Goal: Task Accomplishment & Management: Use online tool/utility

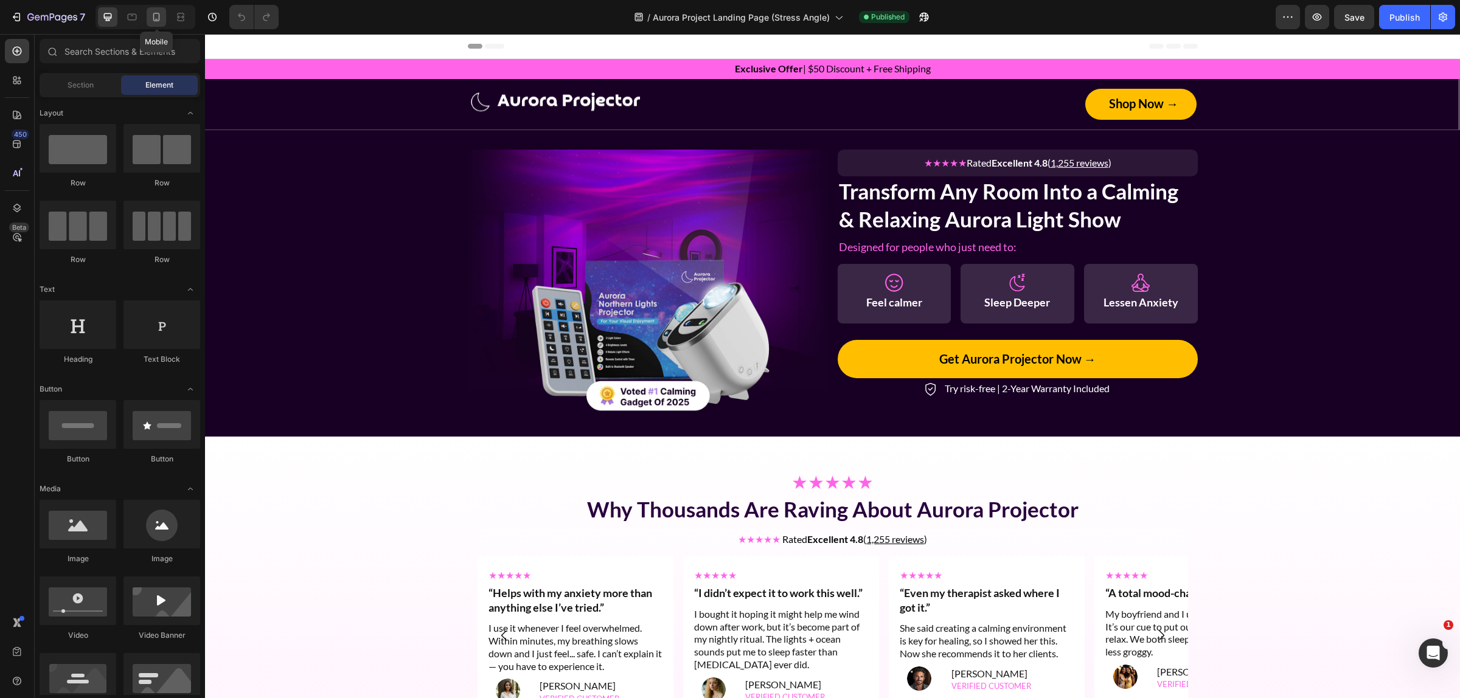
click at [159, 23] on icon at bounding box center [156, 17] width 12 height 12
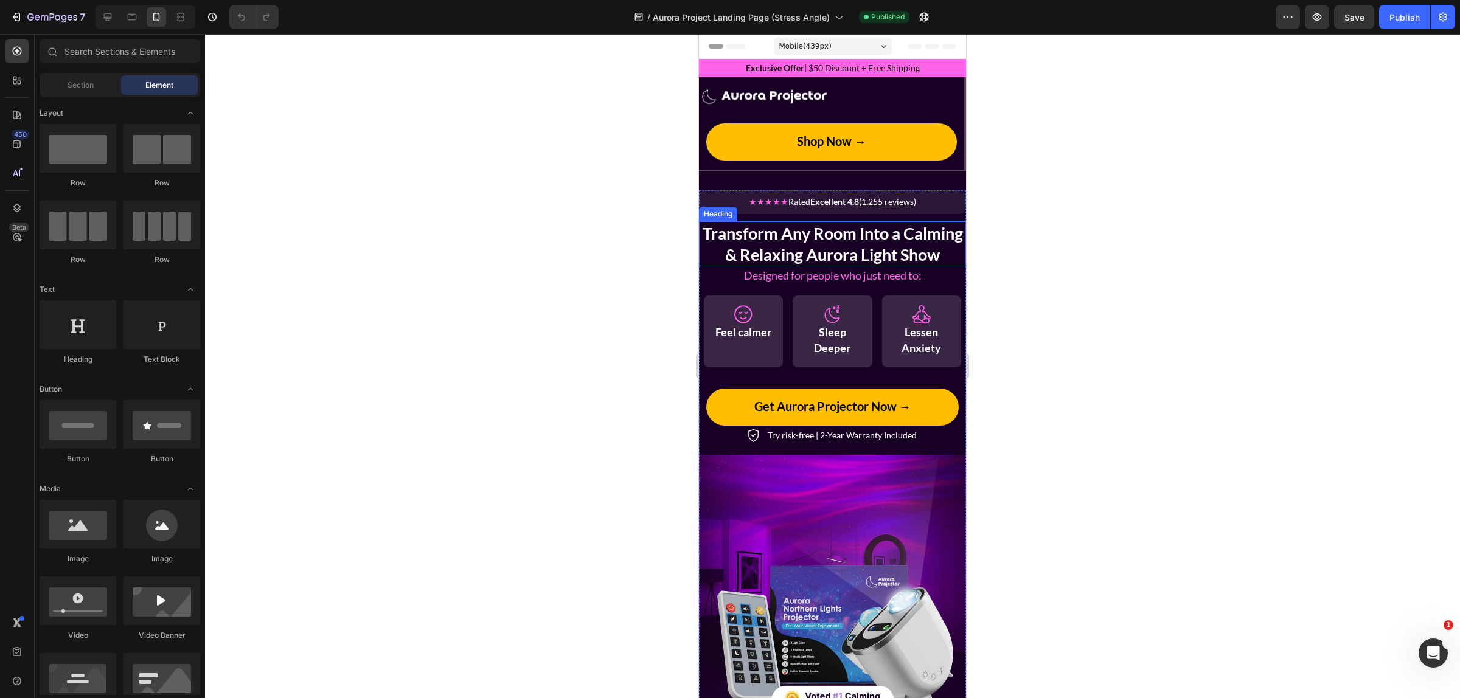
click at [944, 226] on h2 "Transform Any Room Into a Calming & Relaxing Aurora Light Show" at bounding box center [832, 243] width 267 height 45
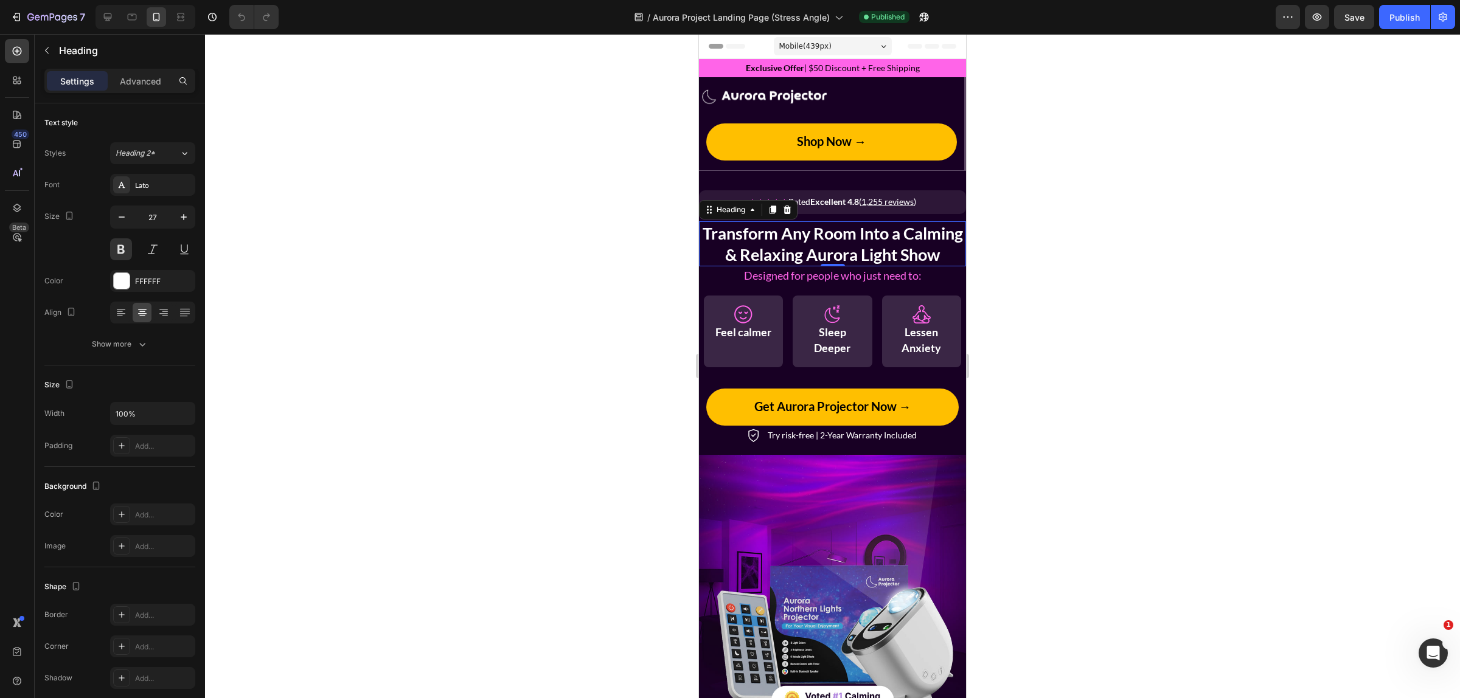
click at [847, 282] on span "Designed for people who just need to:" at bounding box center [833, 275] width 178 height 13
click at [784, 177] on div "Image ★★★★★ Rated Excellent 4.8 ( 1,255 reviews ) Text Block Row Transform Any …" at bounding box center [832, 456] width 267 height 570
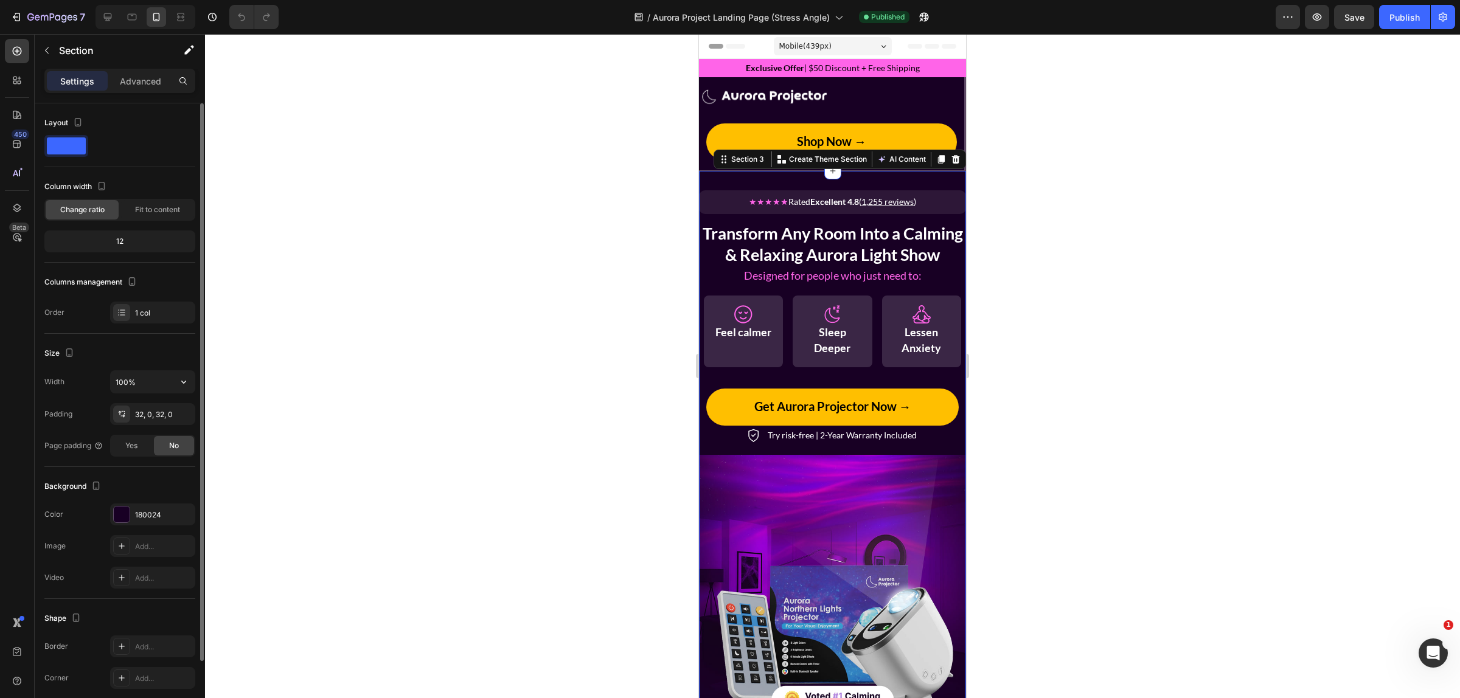
scroll to position [76, 0]
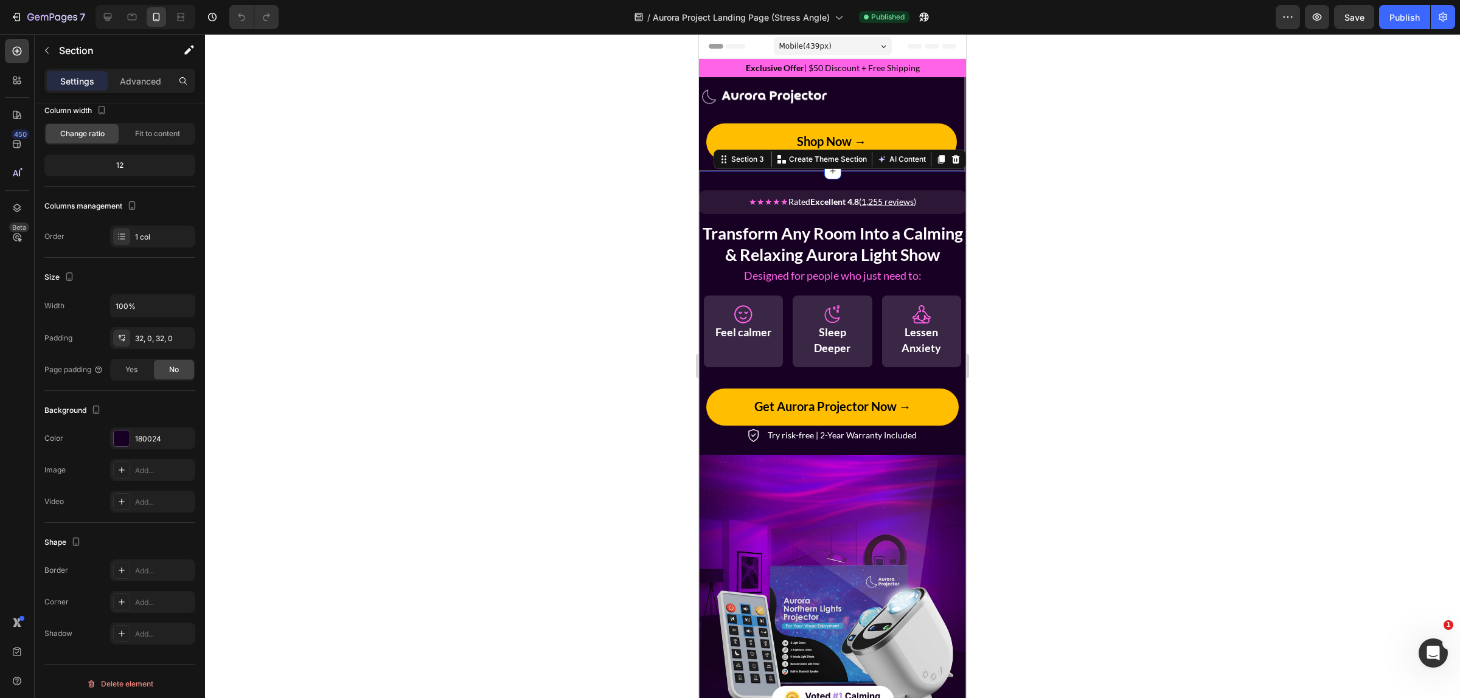
click at [933, 186] on div "Image ★★★★★ Rated Excellent 4.8 ( 1,255 reviews ) Text Block Row Transform Any …" at bounding box center [832, 456] width 267 height 570
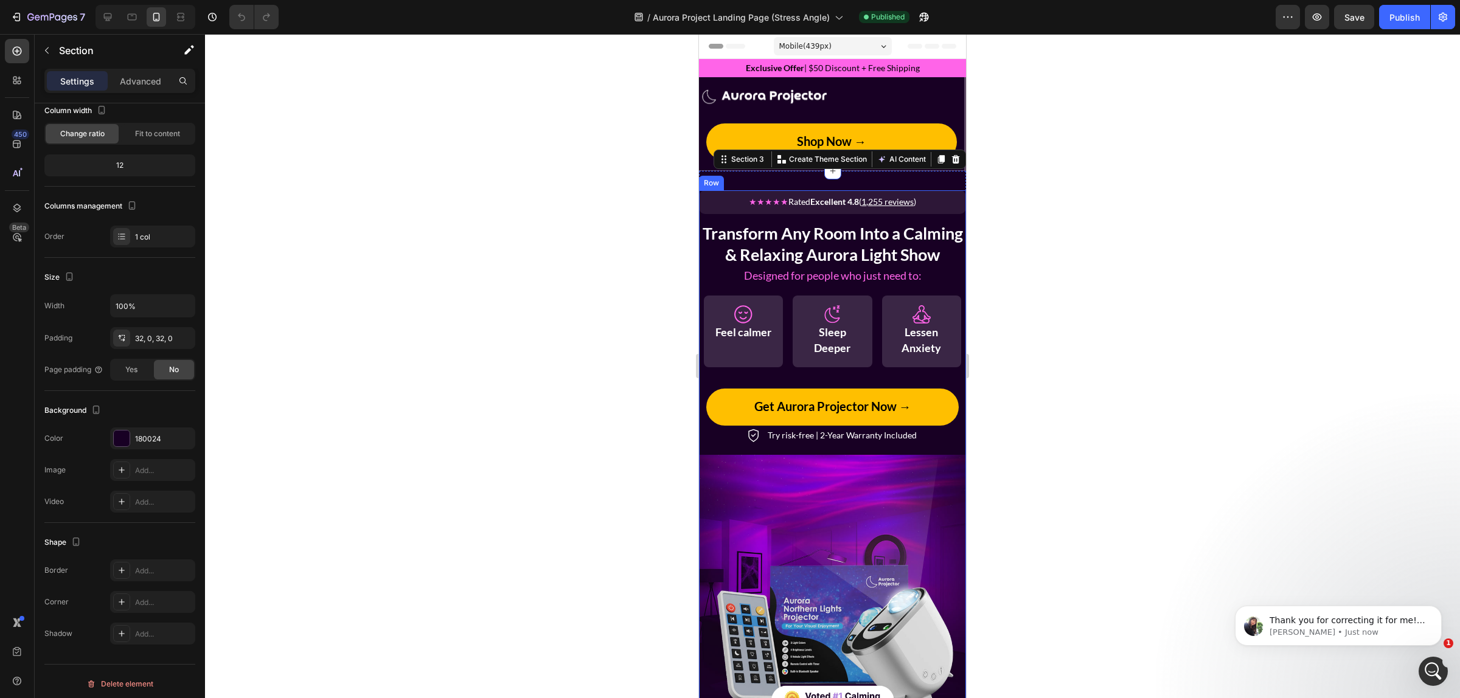
click at [757, 399] on div "★★★★★ Rated Excellent 4.8 ( 1,255 reviews ) Text Block Row Transform Any Room I…" at bounding box center [832, 317] width 267 height 254
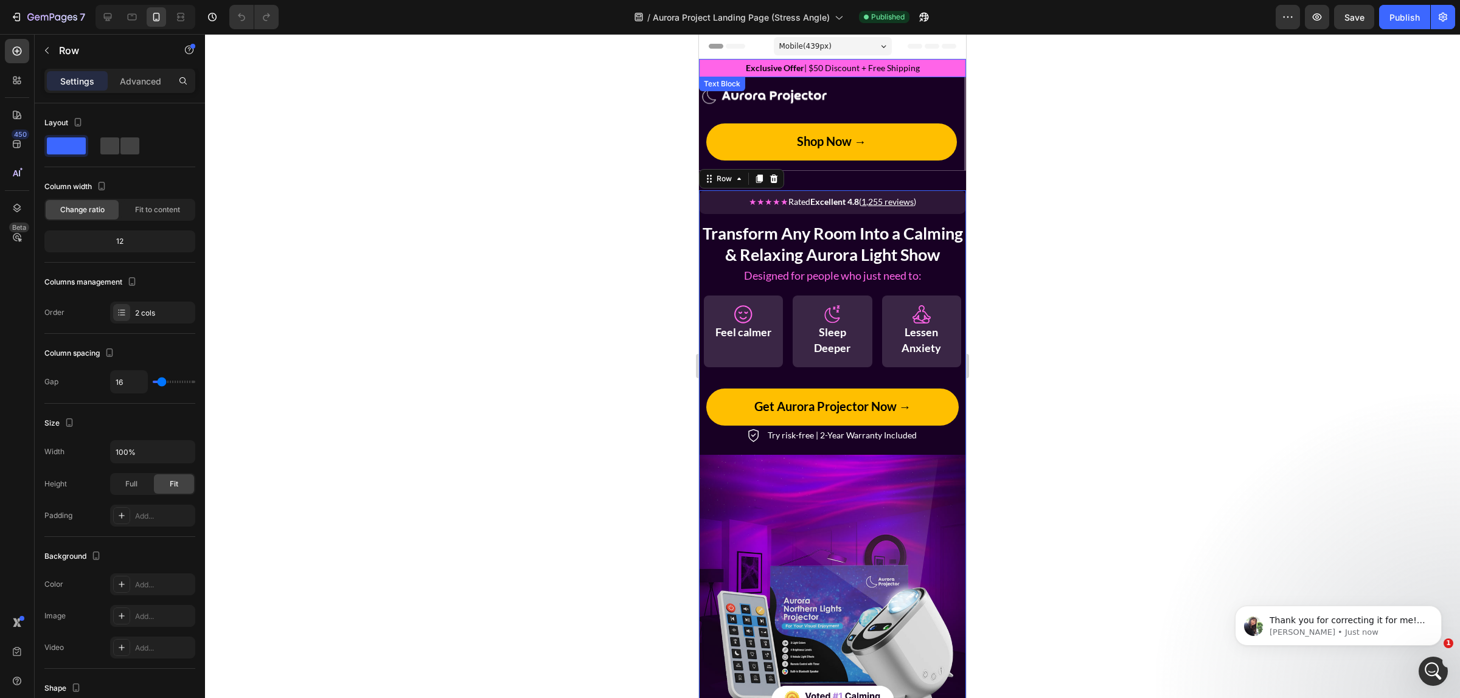
click at [728, 69] on p "Exclusive Offer | $50 Discount + Free Shipping" at bounding box center [832, 68] width 265 height 11
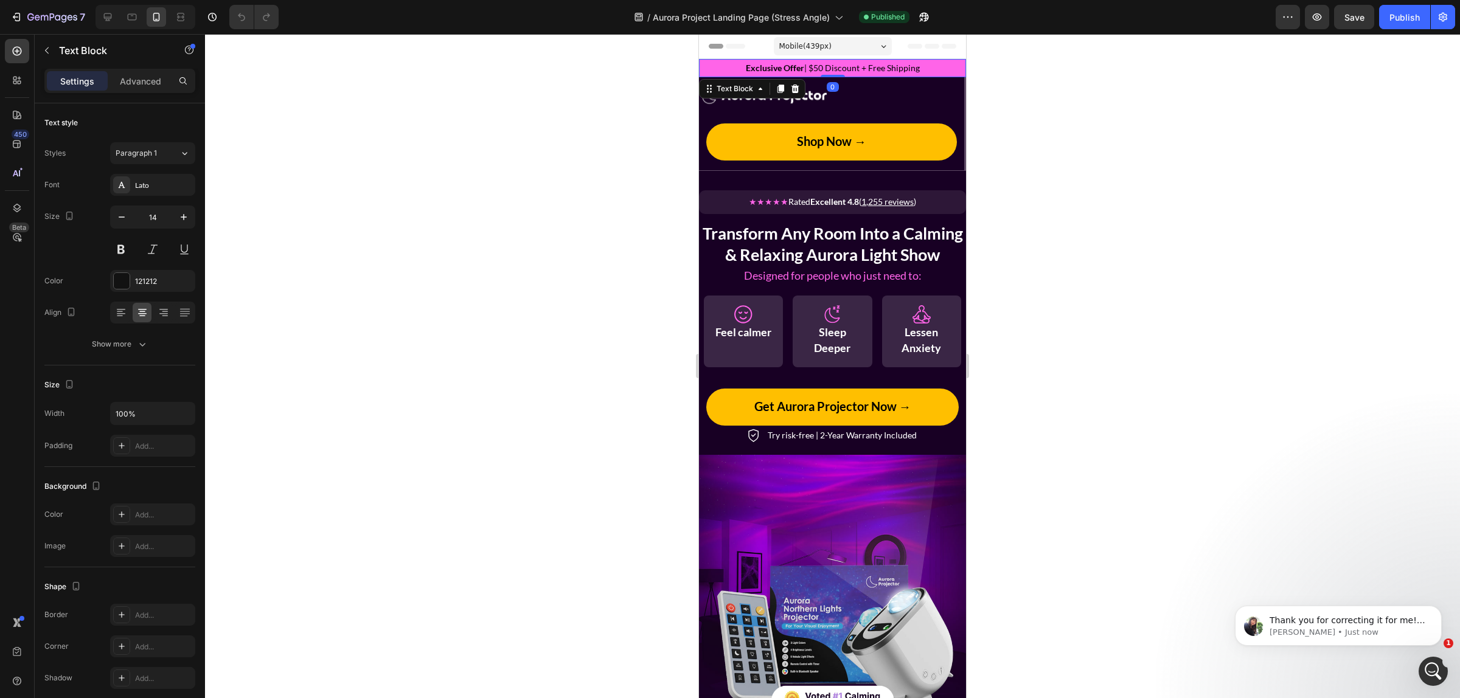
click at [721, 65] on p "Exclusive Offer | $50 Discount + Free Shipping" at bounding box center [832, 68] width 265 height 11
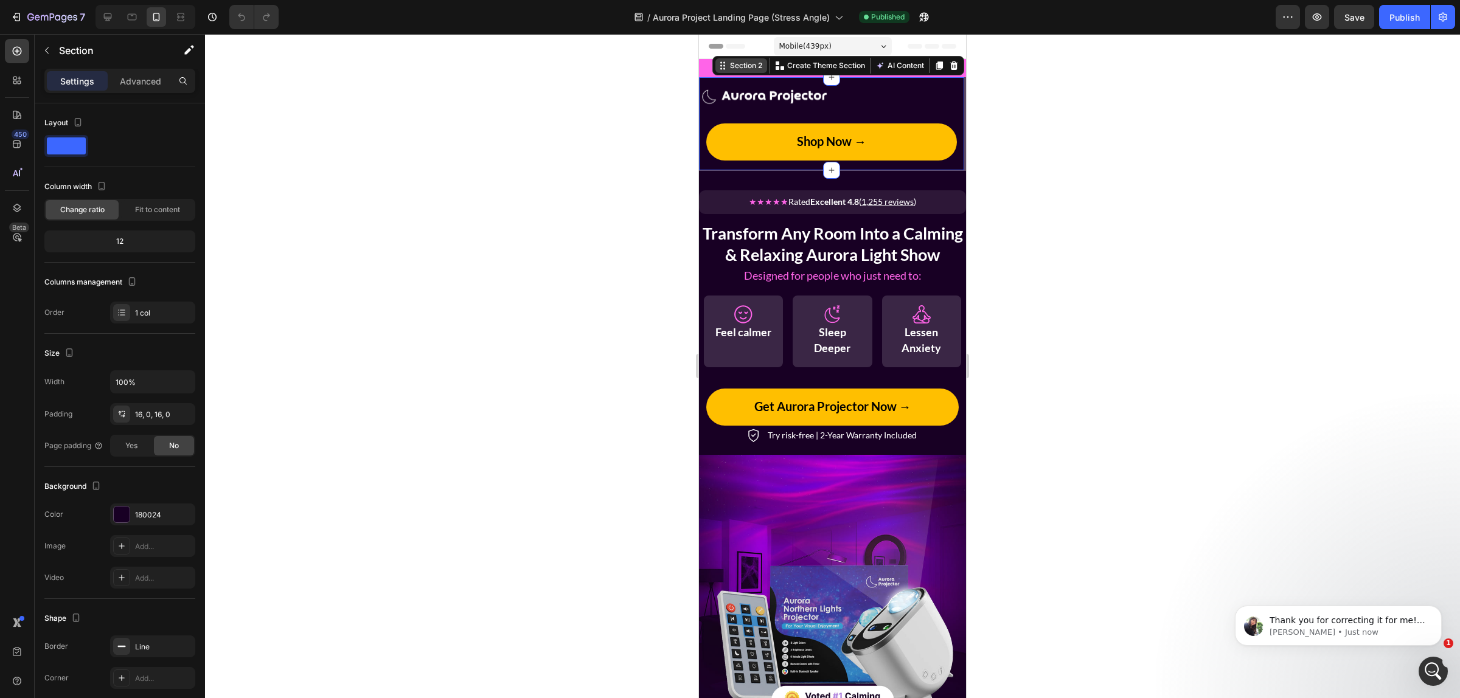
click at [728, 64] on div "Section 2" at bounding box center [746, 65] width 37 height 11
click at [731, 73] on div "Section 2" at bounding box center [741, 65] width 52 height 15
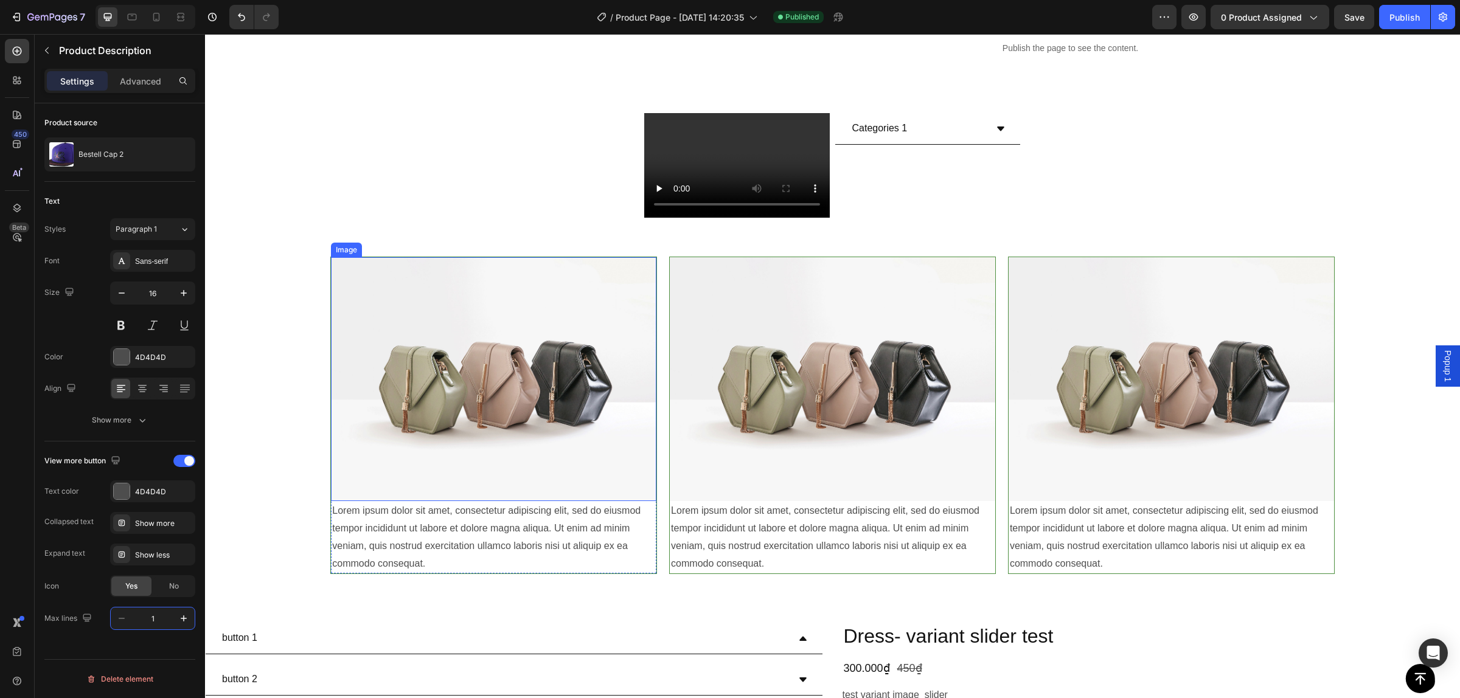
scroll to position [5047, 0]
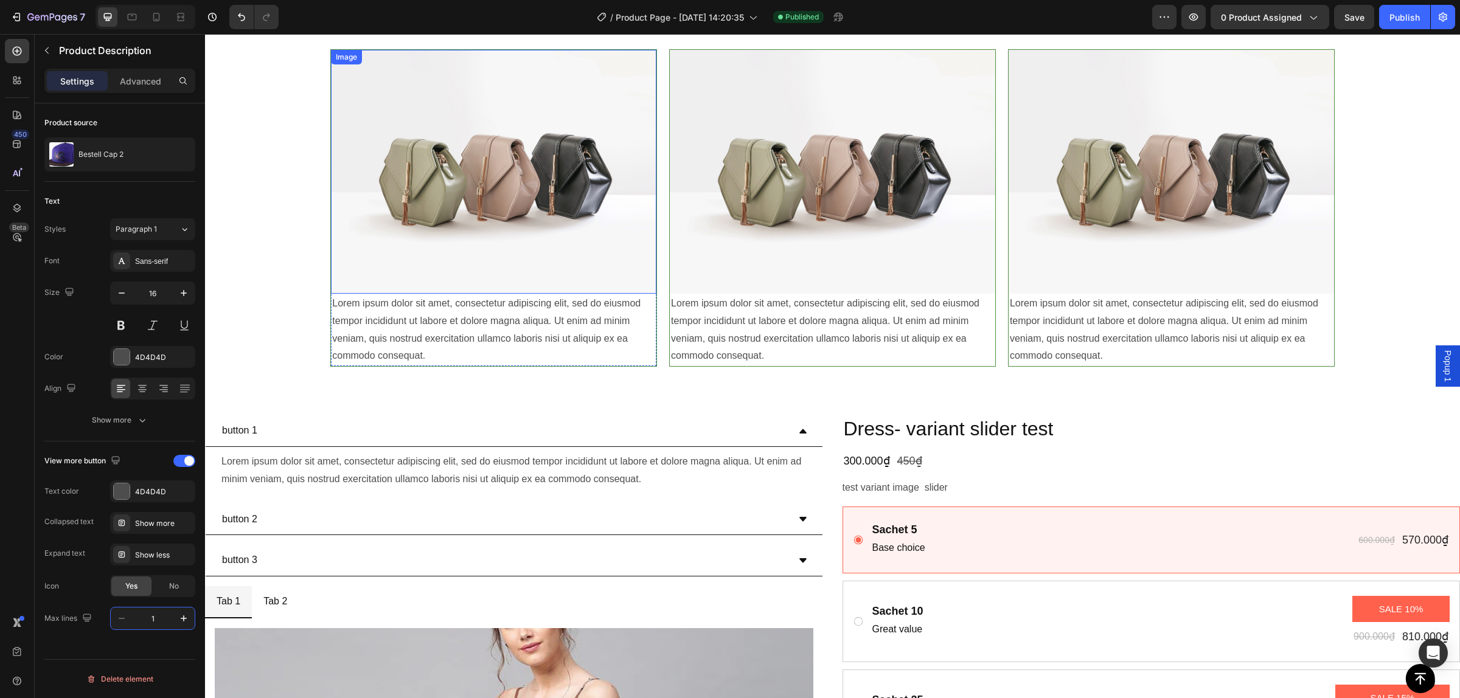
click at [454, 235] on img at bounding box center [493, 172] width 325 height 244
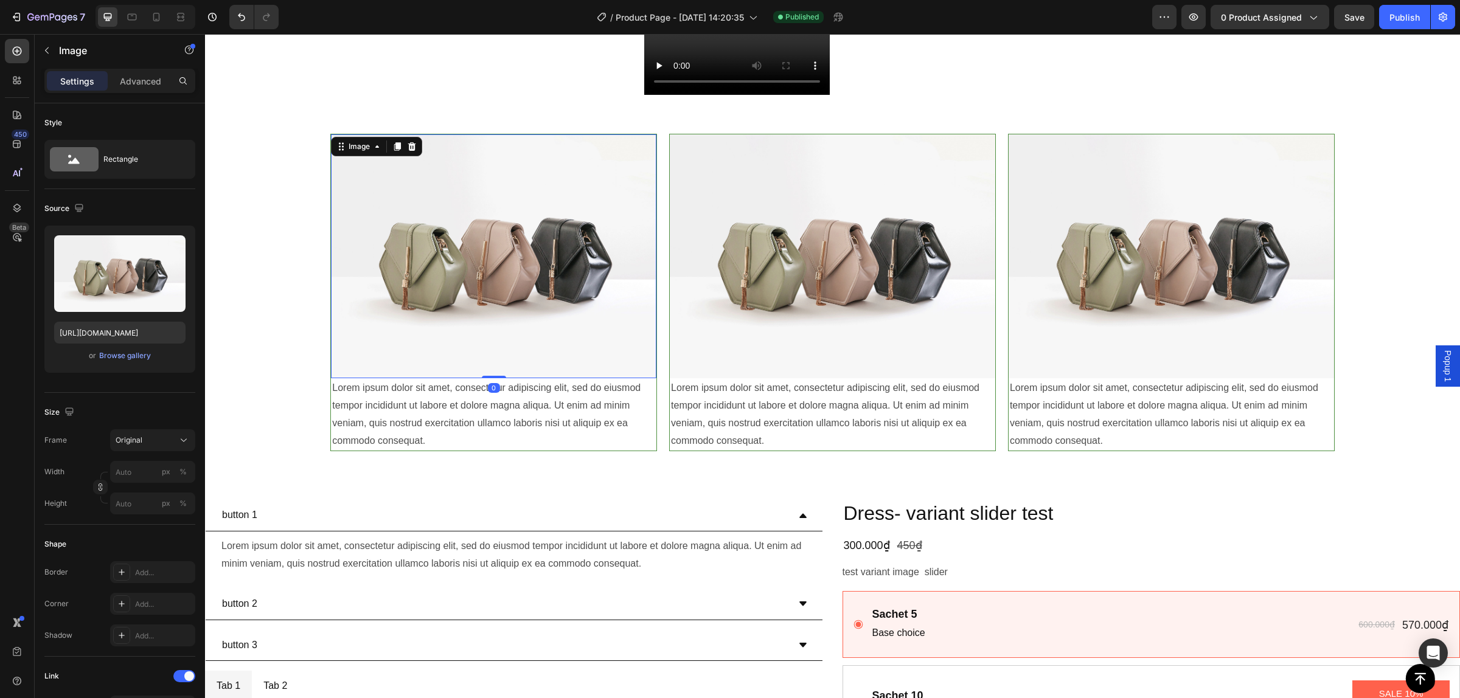
scroll to position [4894, 0]
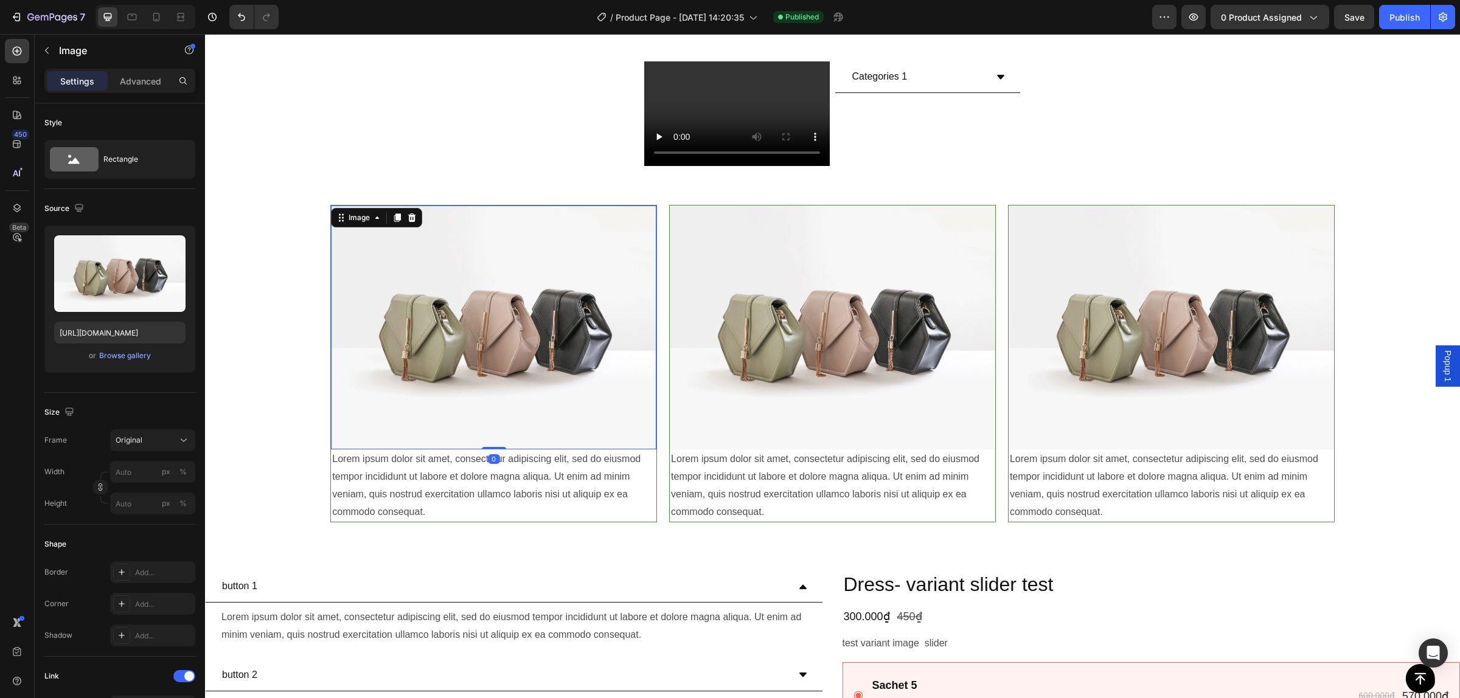
click at [378, 456] on div "Lorem ipsum dolor sit amet, consectetur adipiscing elit, sed do eiusmod tempor …" at bounding box center [493, 486] width 325 height 72
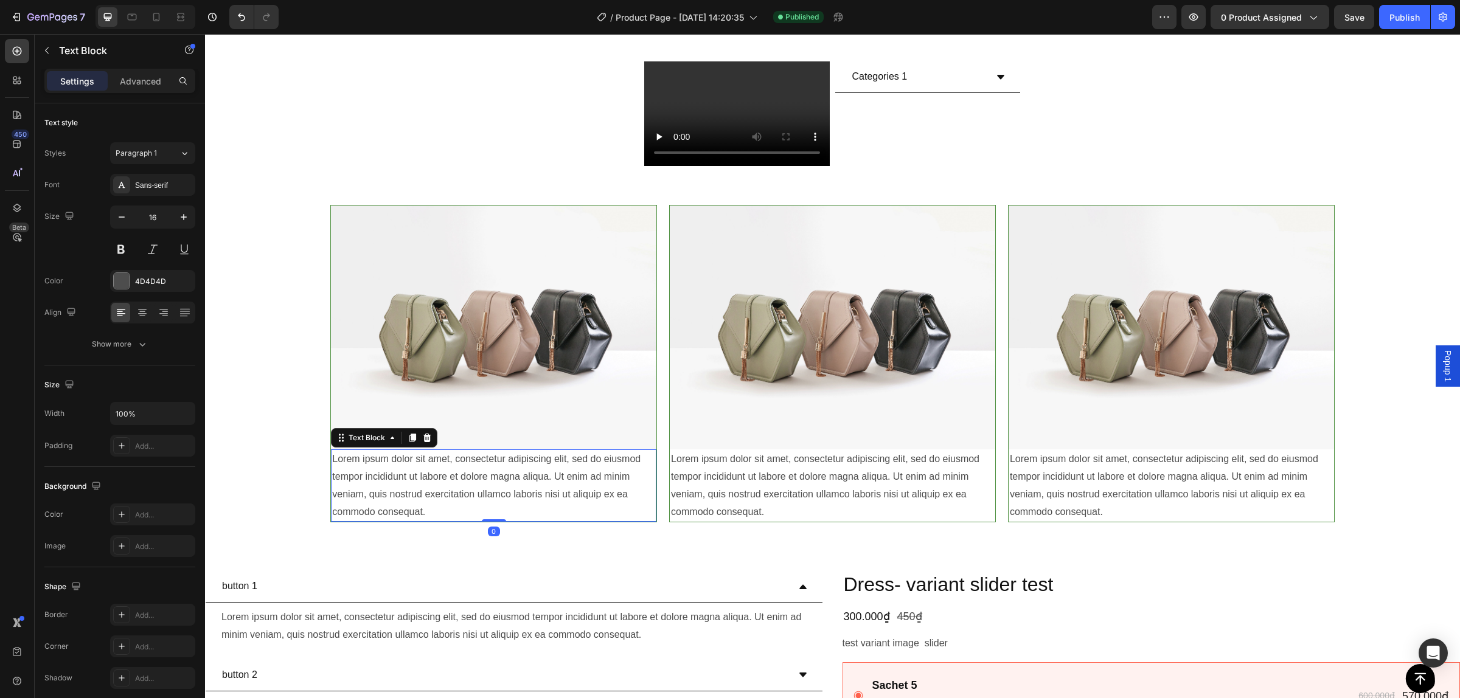
click at [378, 459] on div "Lorem ipsum dolor sit amet, consectetur adipiscing elit, sed do eiusmod tempor …" at bounding box center [493, 486] width 325 height 72
click at [427, 467] on p "Lorem ipsum dolor sit amet, consectetur adipiscing elit, sed do eiusmod tempor …" at bounding box center [493, 486] width 323 height 70
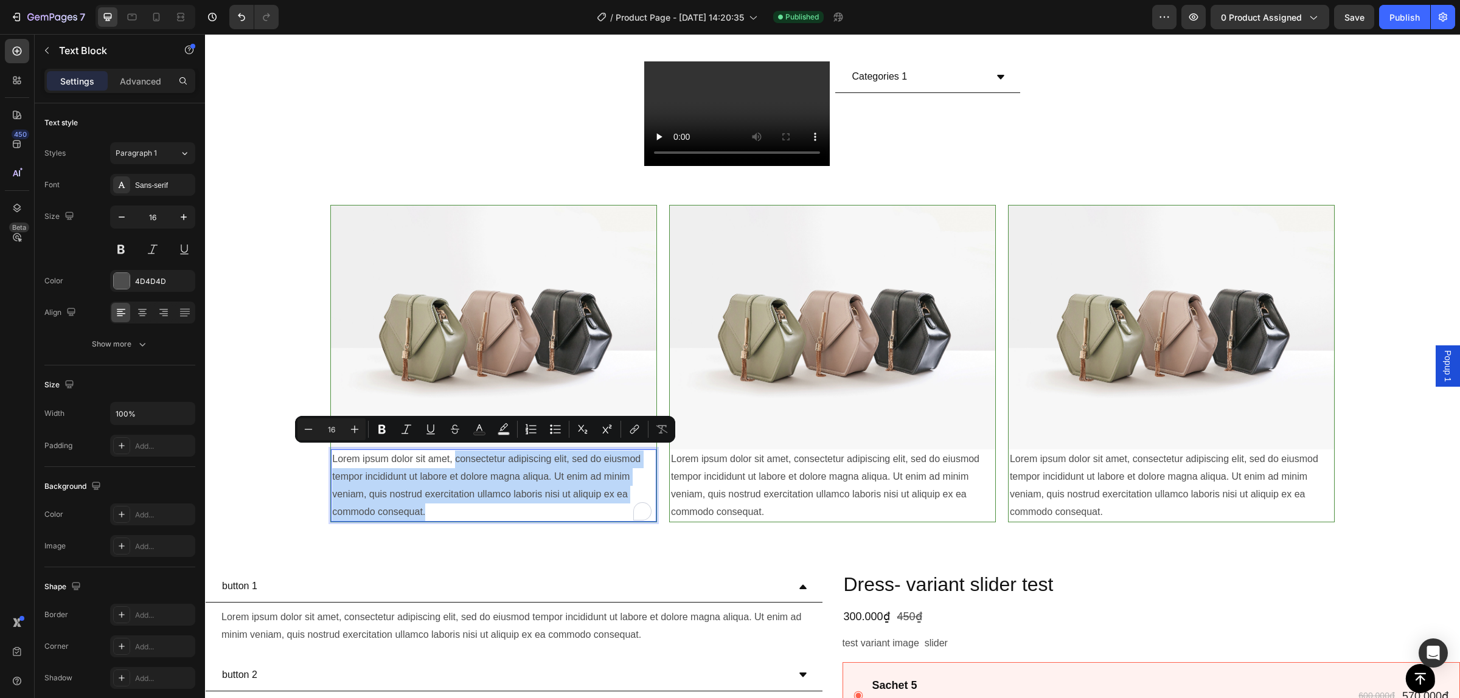
drag, startPoint x: 454, startPoint y: 449, endPoint x: 492, endPoint y: 505, distance: 67.2
click at [492, 505] on p "Lorem ipsum dolor sit amet, consectetur adipiscing elit, sed do eiusmod tempor …" at bounding box center [493, 486] width 323 height 70
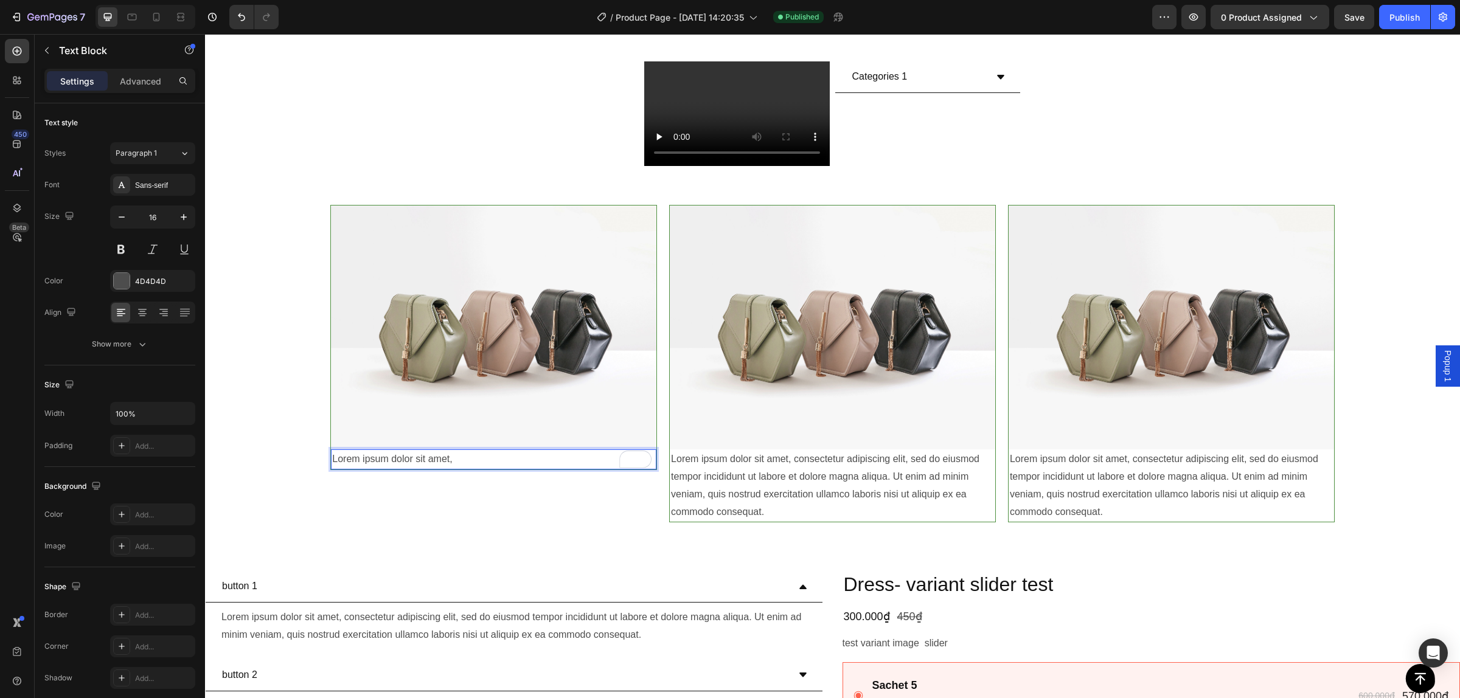
click at [357, 453] on p "Lorem ipsum dolor sit amet," at bounding box center [493, 460] width 323 height 18
click at [148, 88] on div "Advanced" at bounding box center [140, 80] width 61 height 19
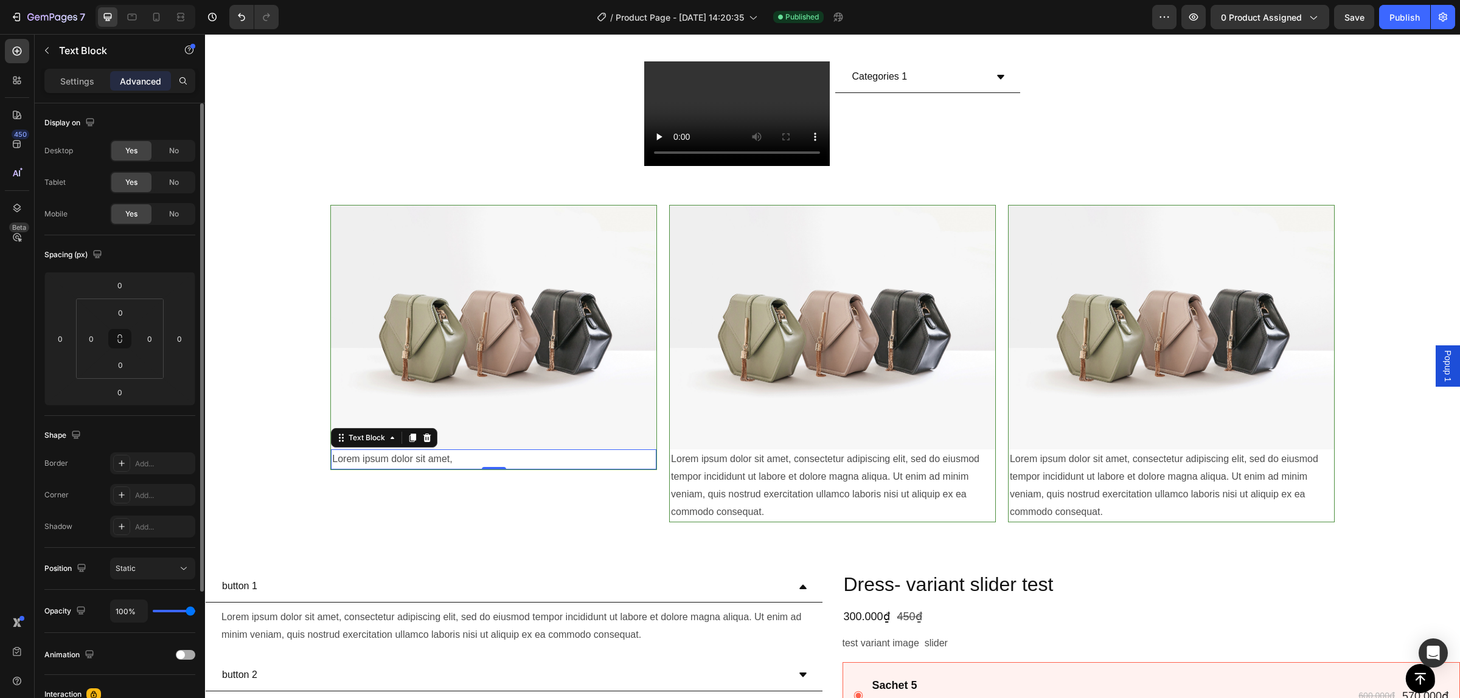
scroll to position [184, 0]
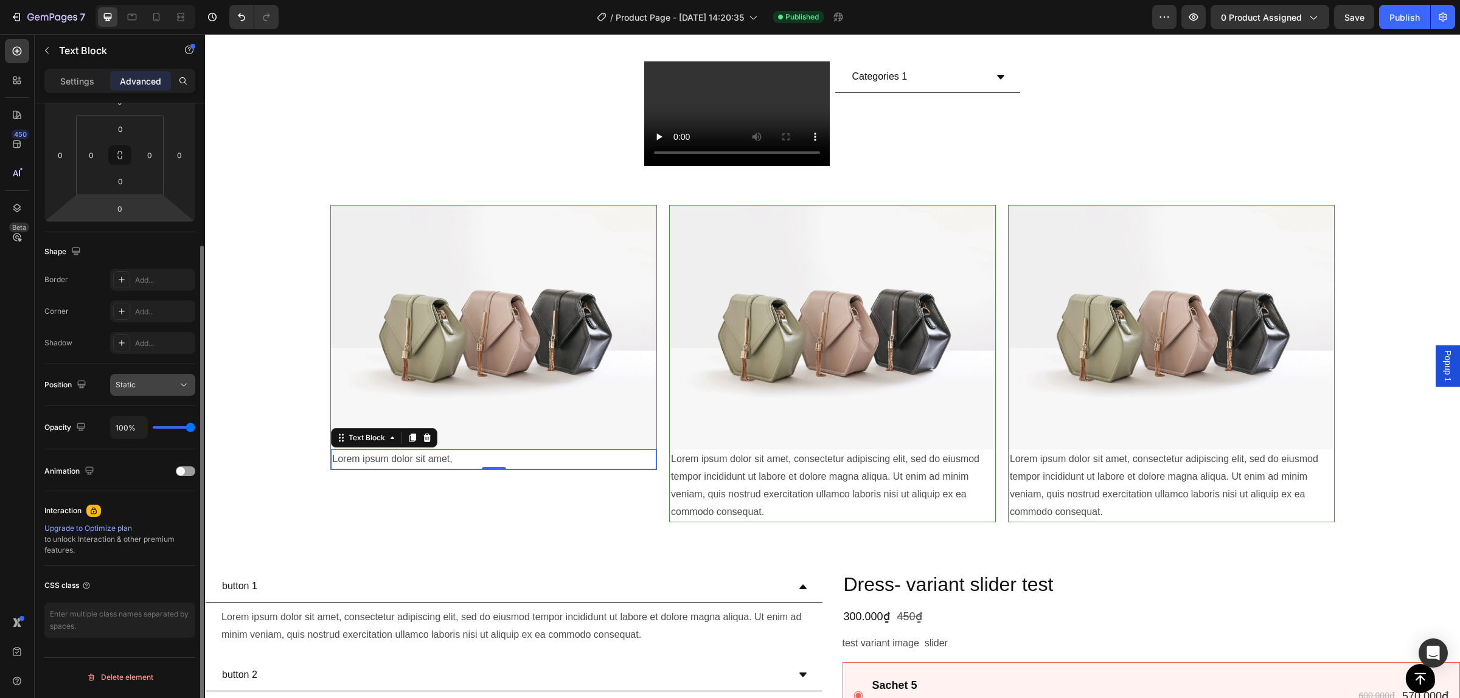
click at [147, 384] on div "Static" at bounding box center [147, 385] width 62 height 11
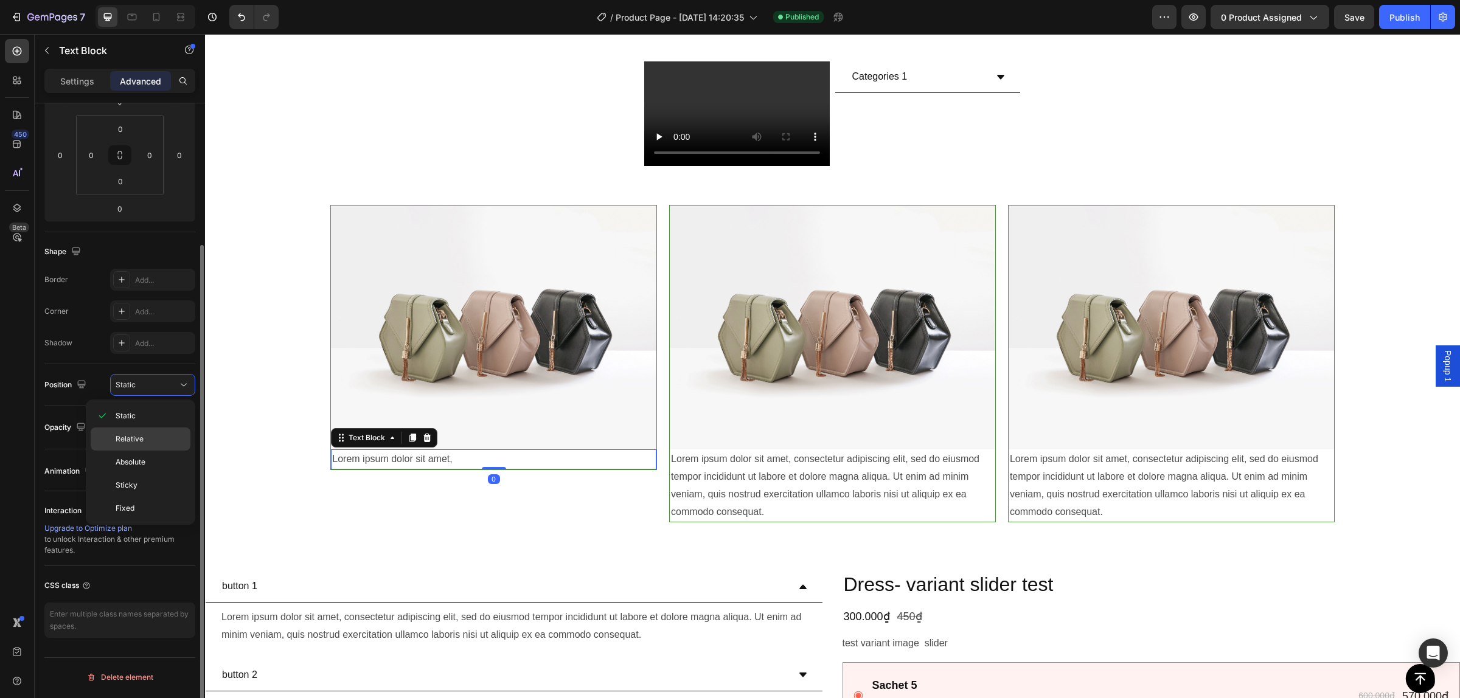
scroll to position [183, 0]
click at [147, 459] on p "Absolute" at bounding box center [150, 462] width 69 height 11
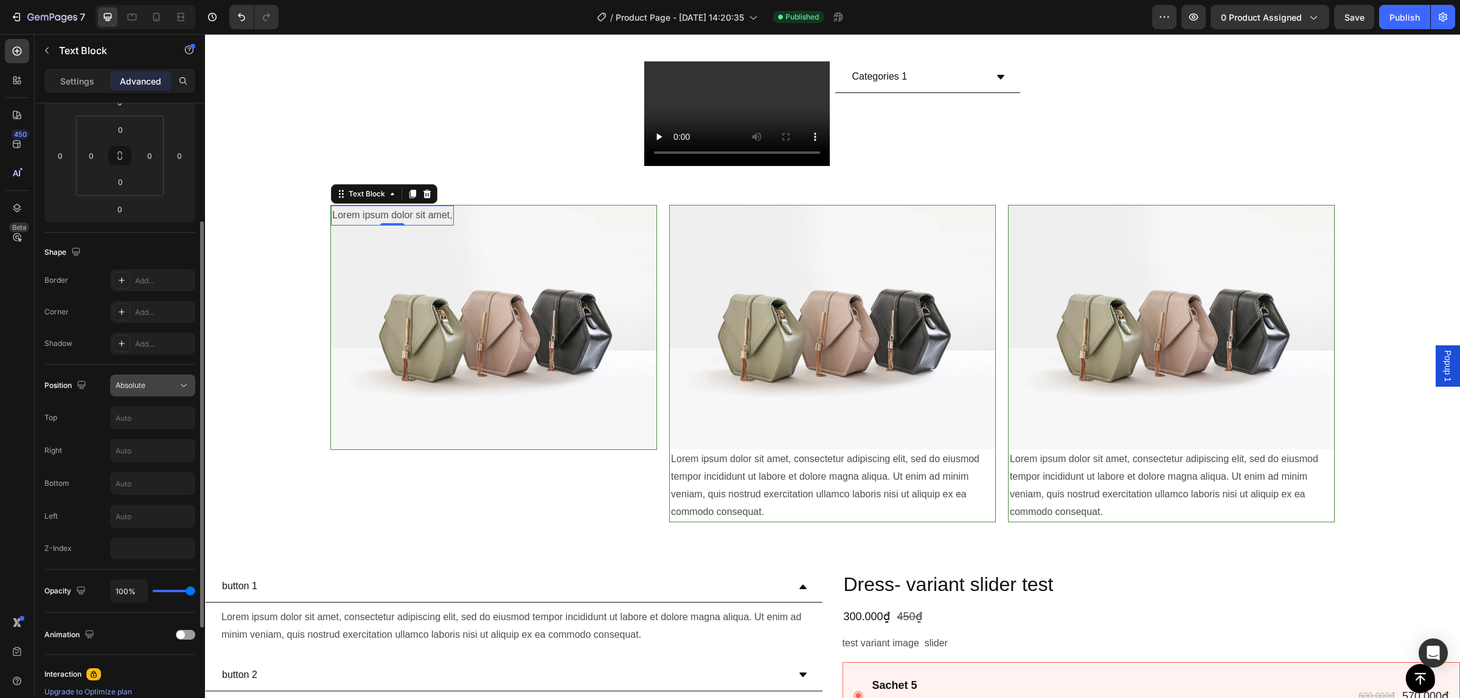
drag, startPoint x: 170, startPoint y: 381, endPoint x: 116, endPoint y: 382, distance: 54.1
click at [116, 382] on div "Absolute" at bounding box center [147, 385] width 62 height 11
click at [119, 239] on div "Shape Border Add... Corner Add... Shadow Add..." at bounding box center [119, 299] width 151 height 132
click at [146, 418] on input "text" at bounding box center [153, 418] width 84 height 22
type input "2"
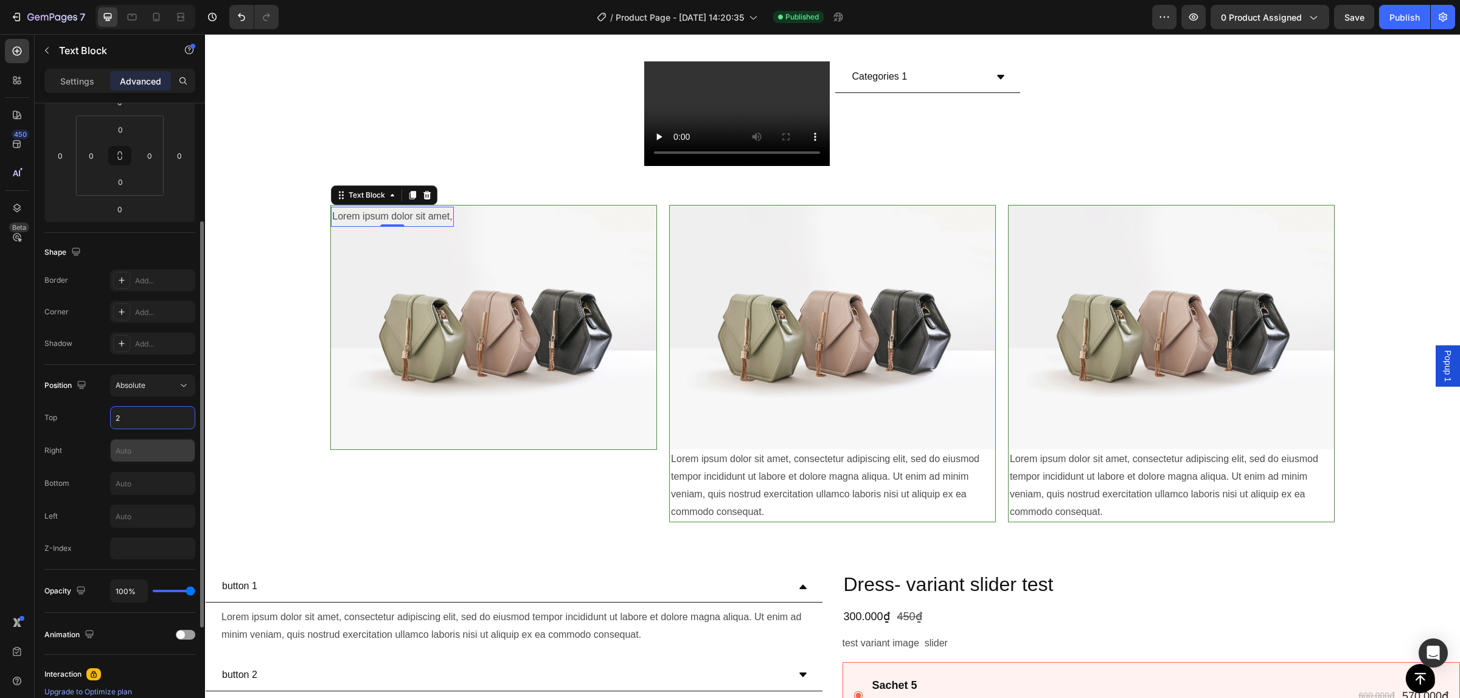
click at [141, 452] on input "text" at bounding box center [153, 451] width 84 height 22
click at [145, 426] on input "2" at bounding box center [153, 418] width 84 height 22
click at [146, 461] on input "text" at bounding box center [153, 451] width 84 height 22
click at [153, 478] on input "text" at bounding box center [153, 484] width 84 height 22
click at [160, 451] on input "text" at bounding box center [153, 451] width 84 height 22
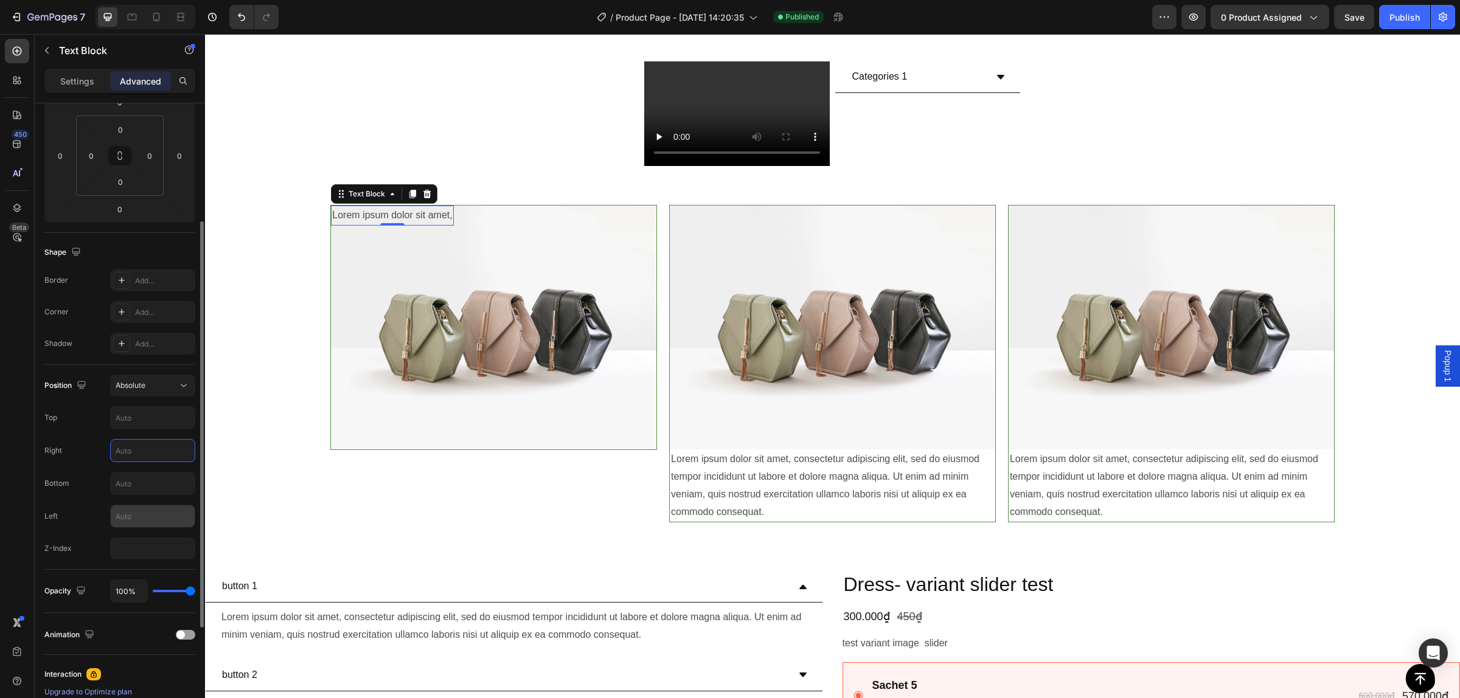
click at [148, 509] on input "text" at bounding box center [153, 517] width 84 height 22
click at [156, 479] on input "text" at bounding box center [153, 484] width 84 height 22
click at [150, 516] on input "text" at bounding box center [153, 517] width 84 height 22
type input "2"
click at [152, 449] on input "text" at bounding box center [153, 451] width 84 height 22
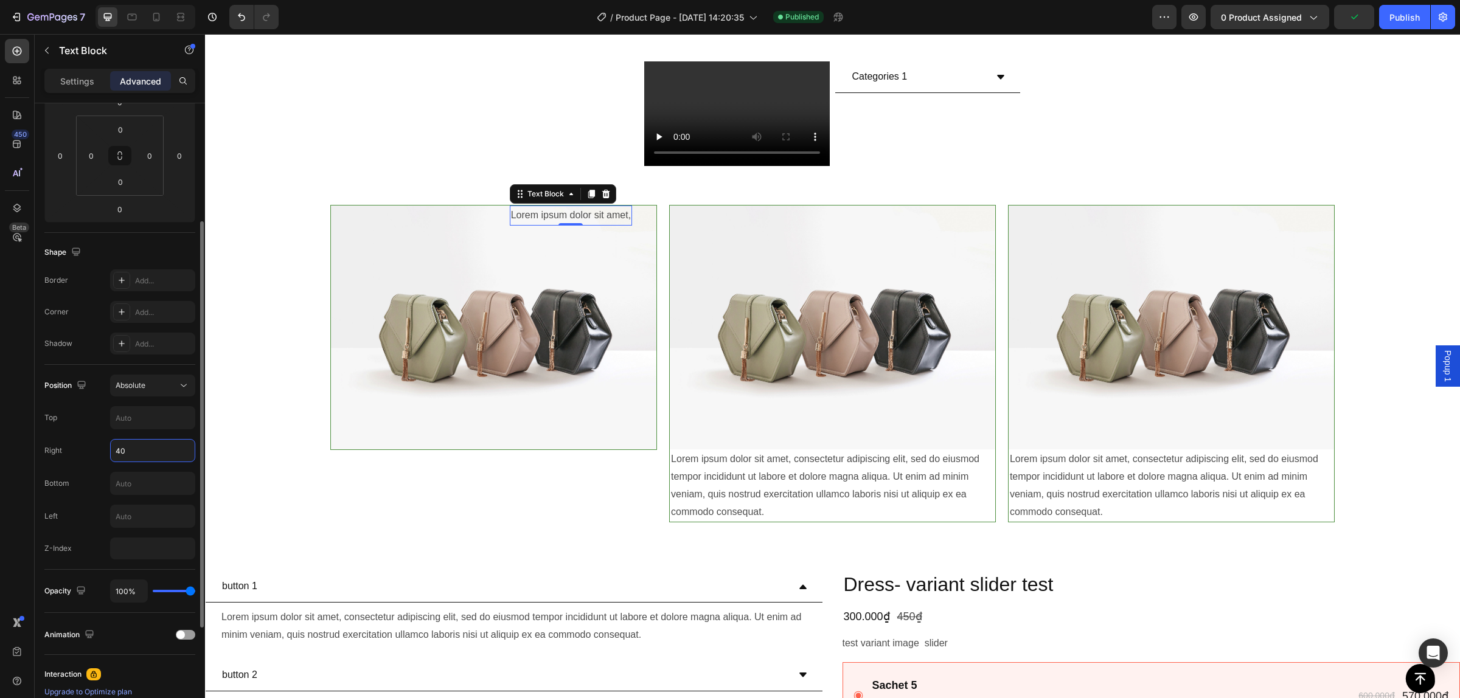
type input "4"
type input "2"
type input "4"
type input "5"
type input "1"
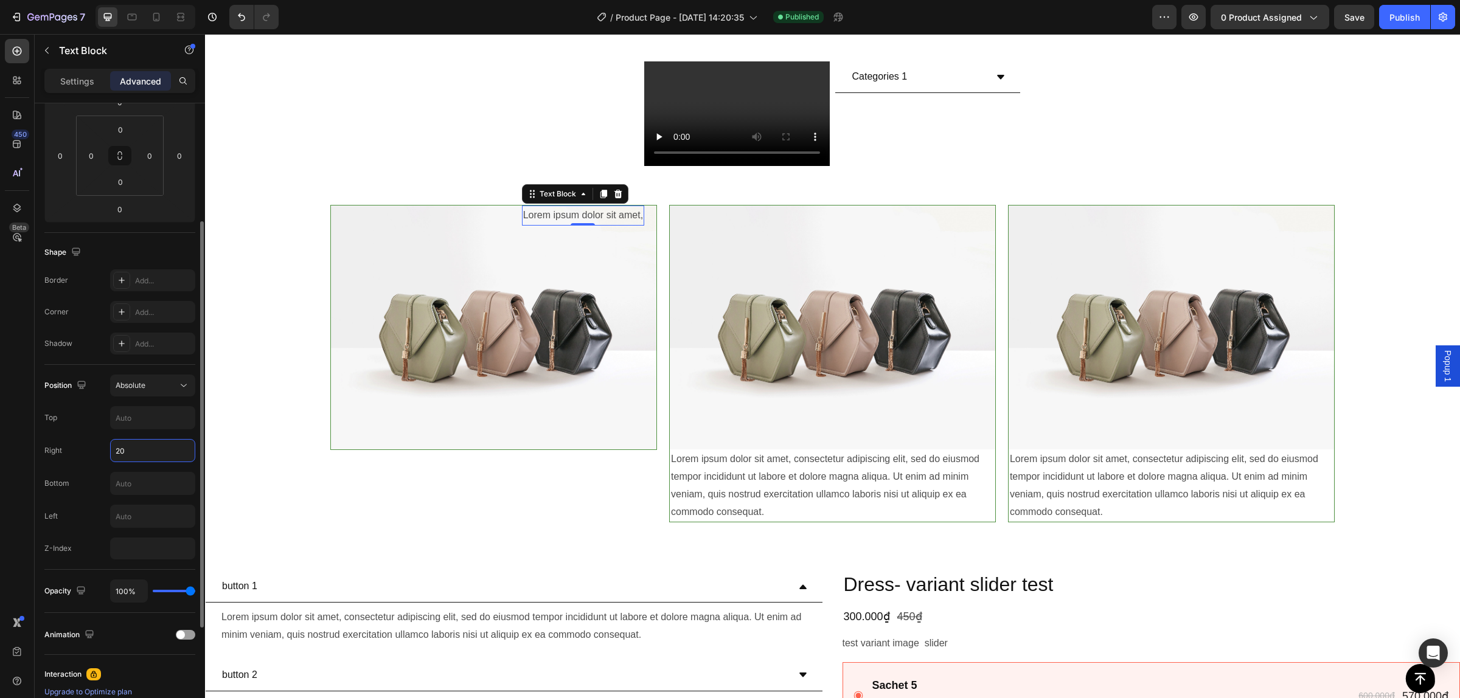
type input "2"
type input "160"
click at [147, 420] on input "text" at bounding box center [153, 418] width 84 height 22
type input "-"
click at [143, 420] on input "text" at bounding box center [153, 418] width 84 height 22
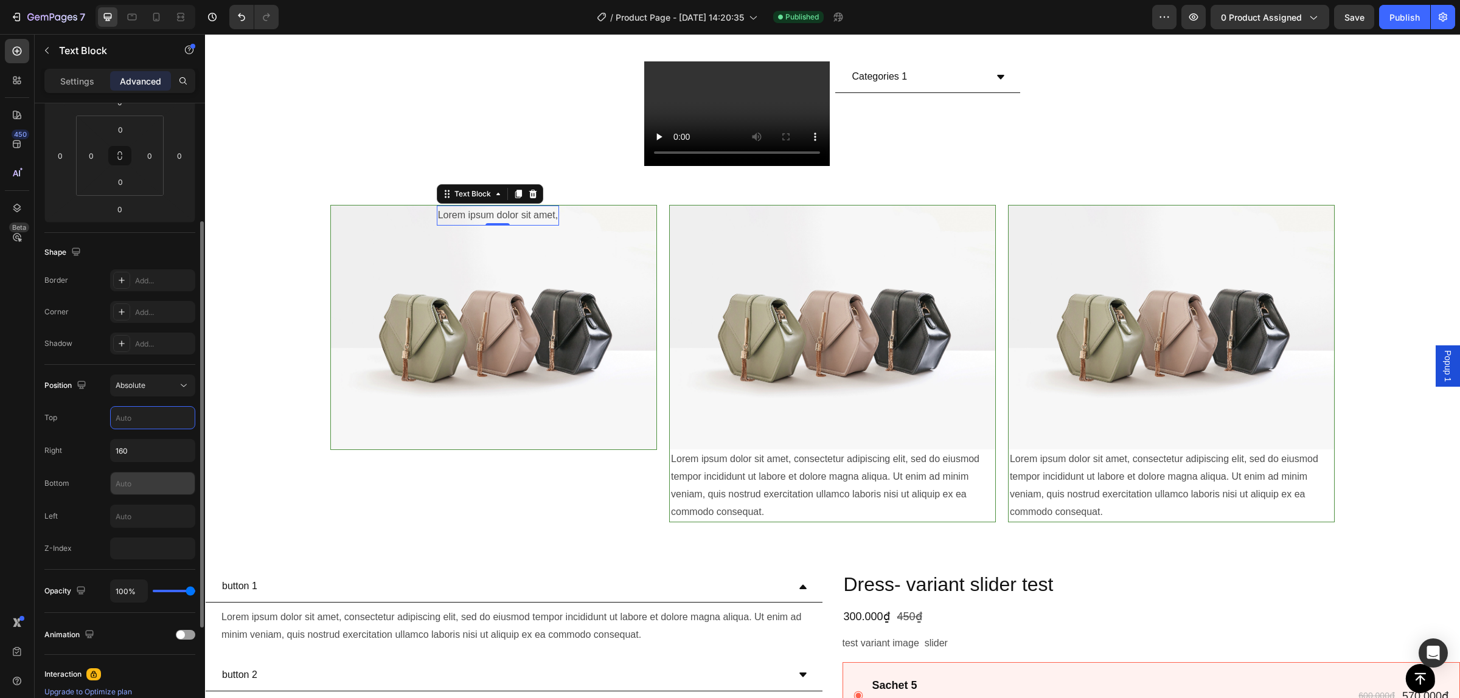
click at [144, 479] on input "text" at bounding box center [153, 484] width 84 height 22
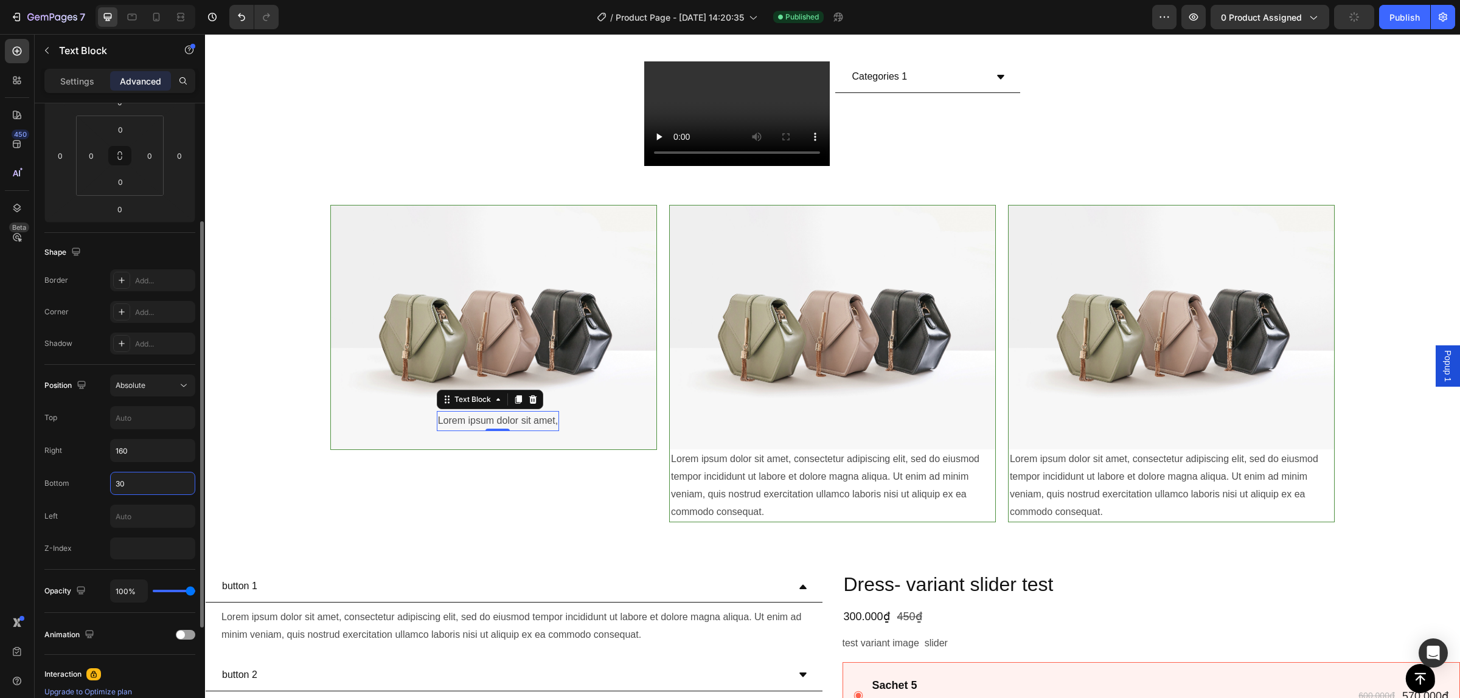
type input "3"
type input "6"
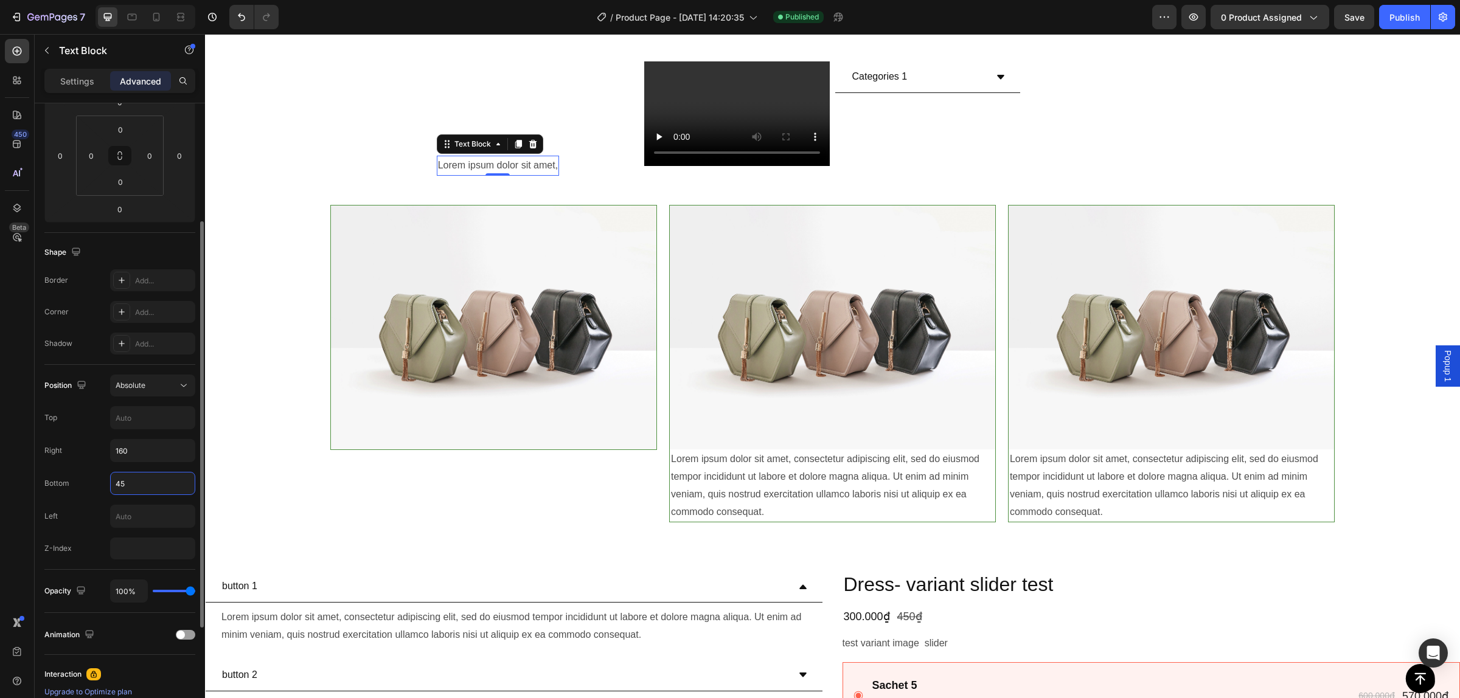
type input "4"
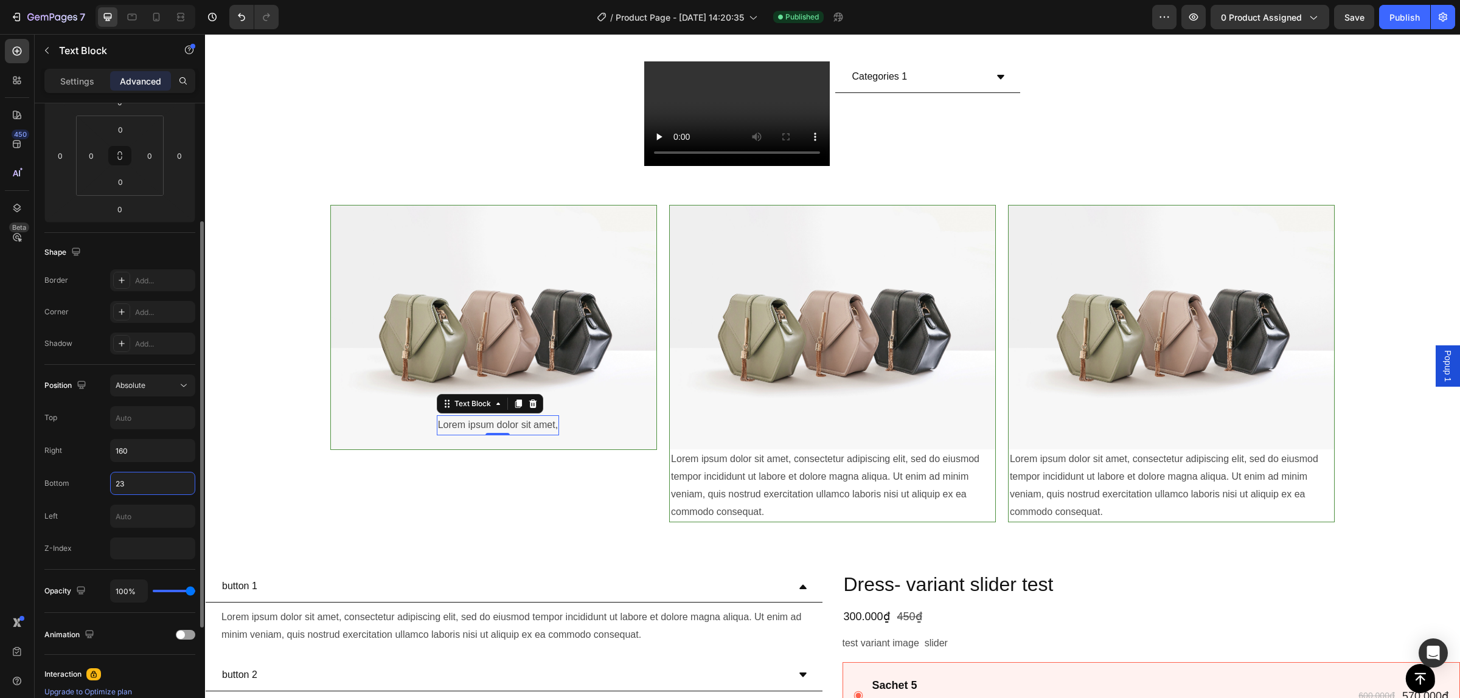
type input "2"
type input "3"
type input "4"
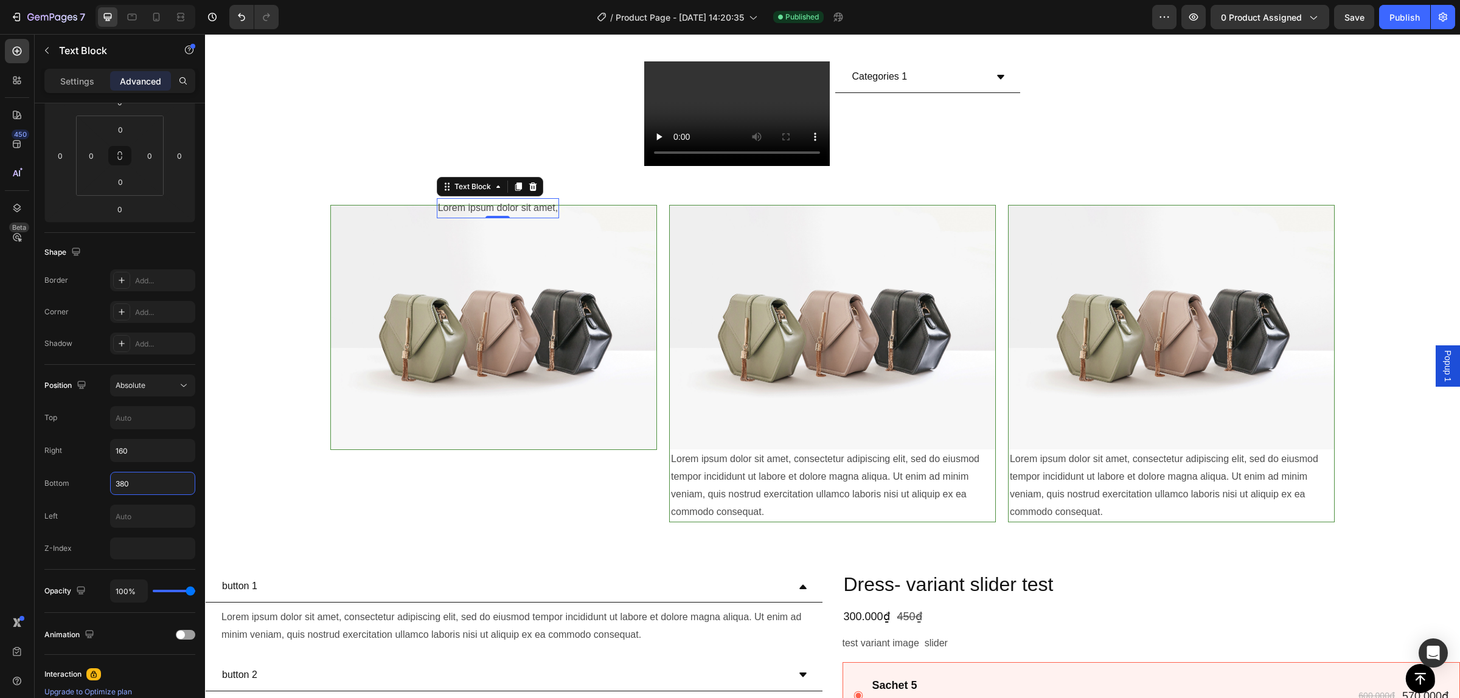
type input "380"
click at [552, 262] on img at bounding box center [493, 328] width 325 height 244
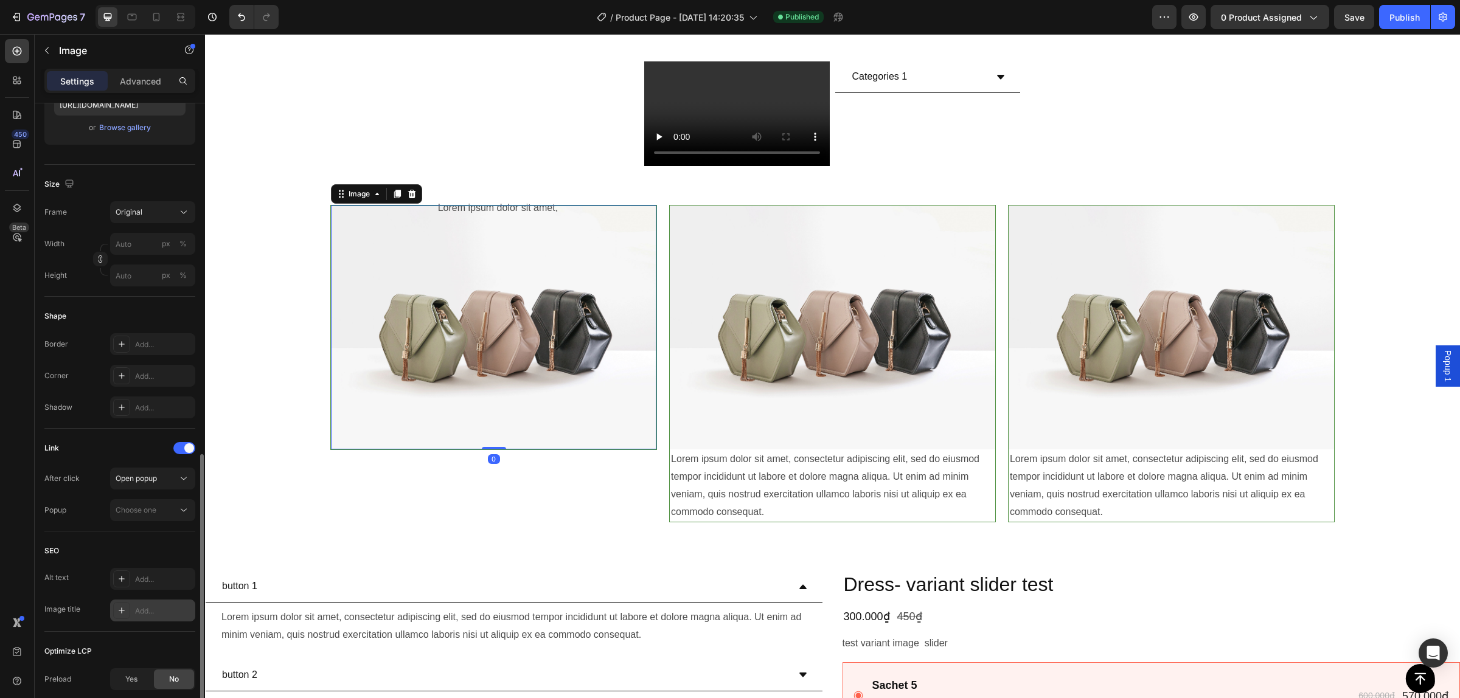
scroll to position [353, 0]
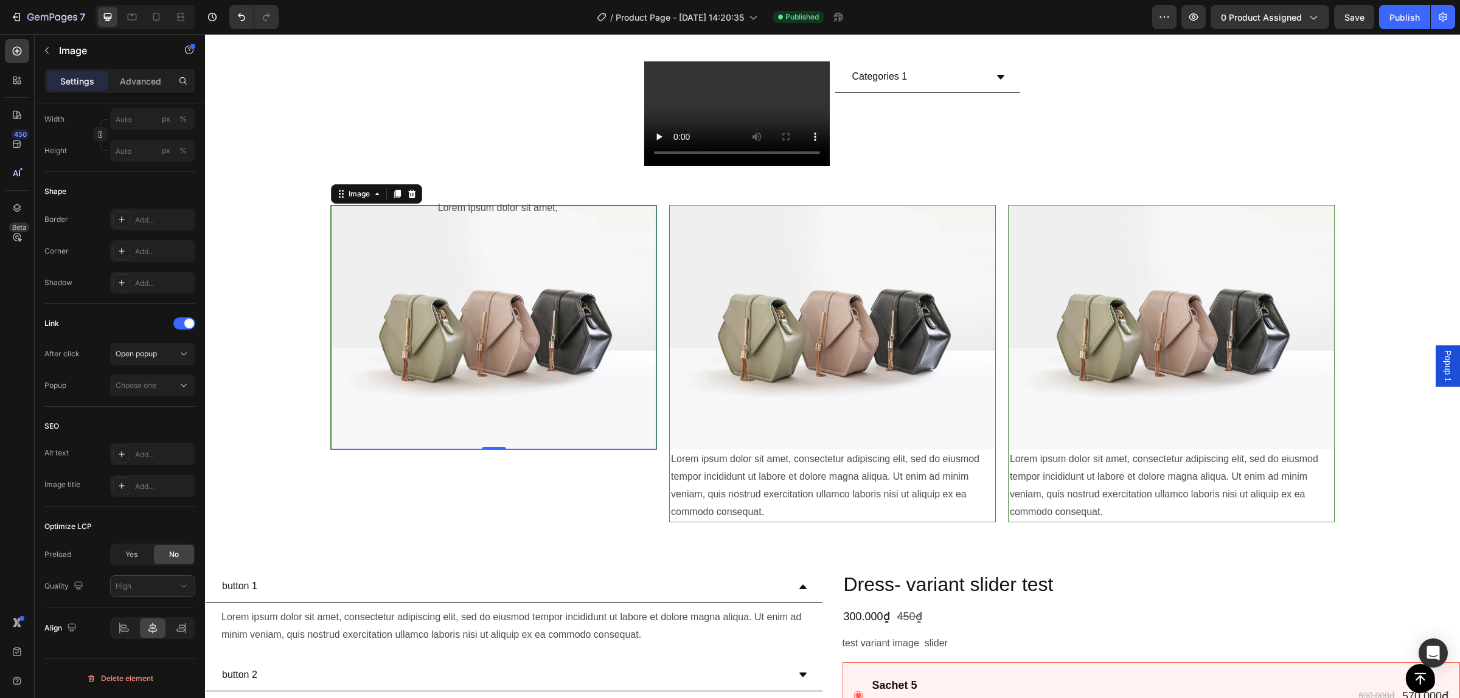
click at [694, 266] on img at bounding box center [832, 328] width 325 height 244
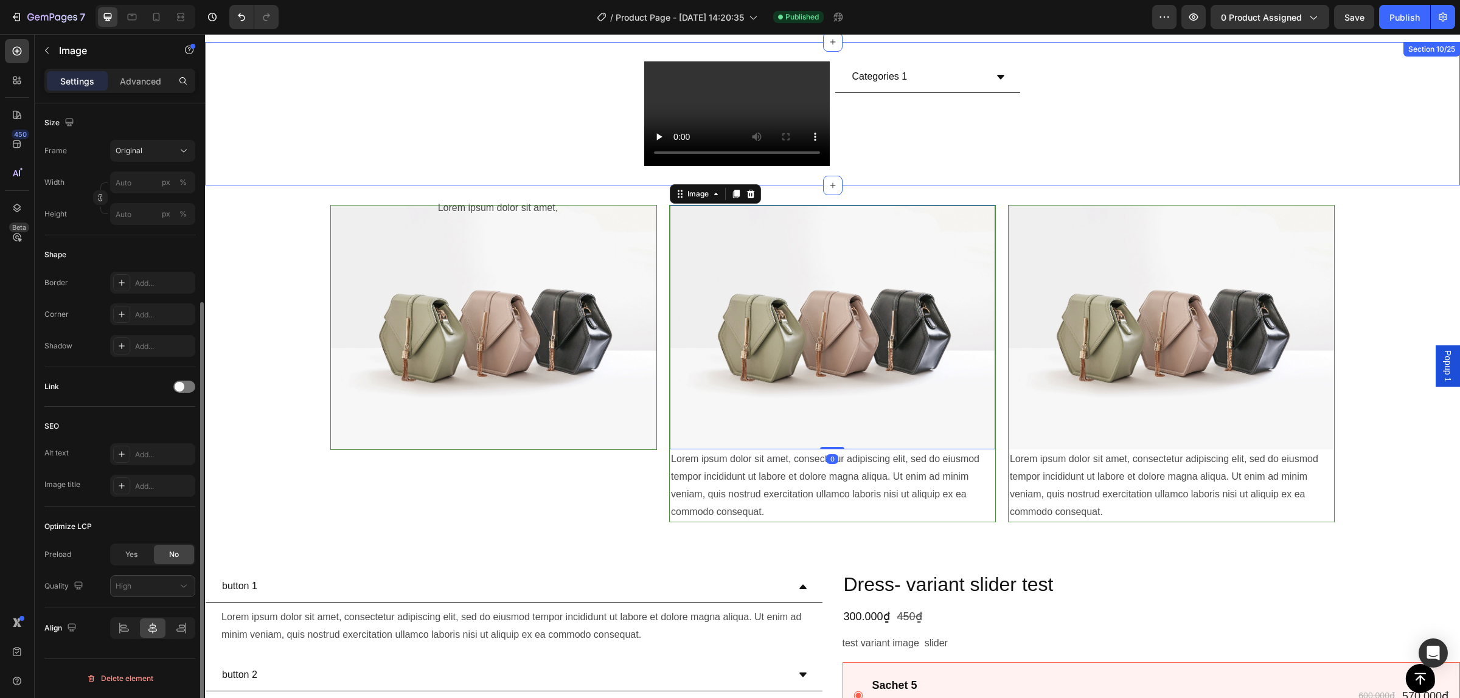
click at [965, 167] on div "Video Categories 1 Accordion Row Section 10/25" at bounding box center [832, 114] width 1255 height 144
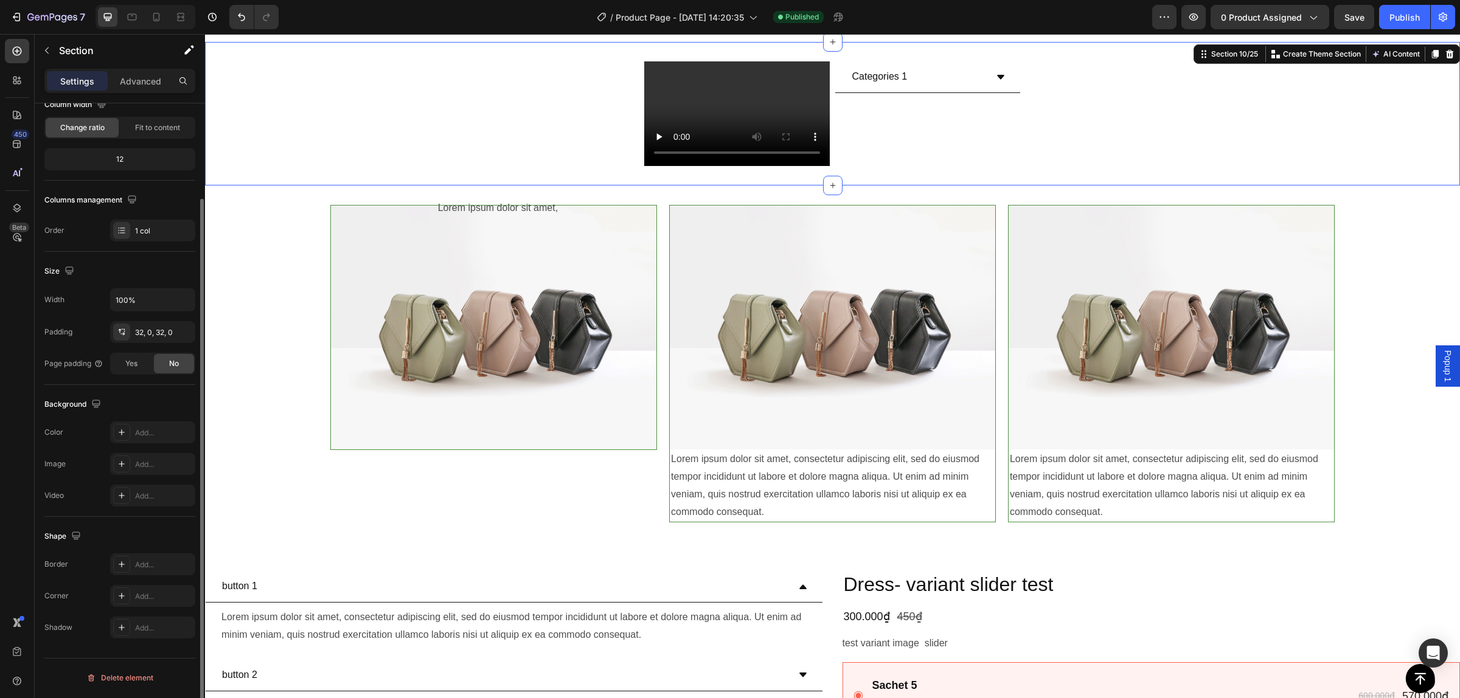
scroll to position [0, 0]
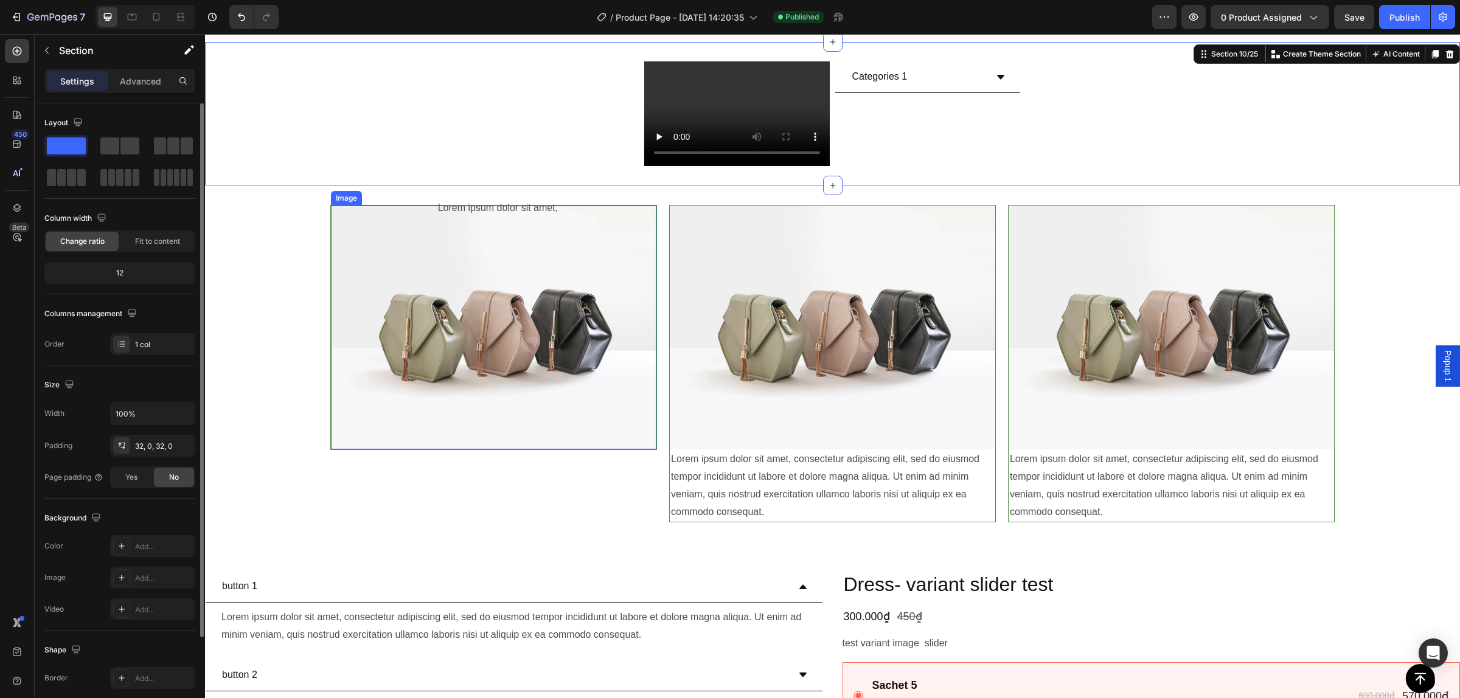
click at [573, 235] on img at bounding box center [493, 328] width 325 height 244
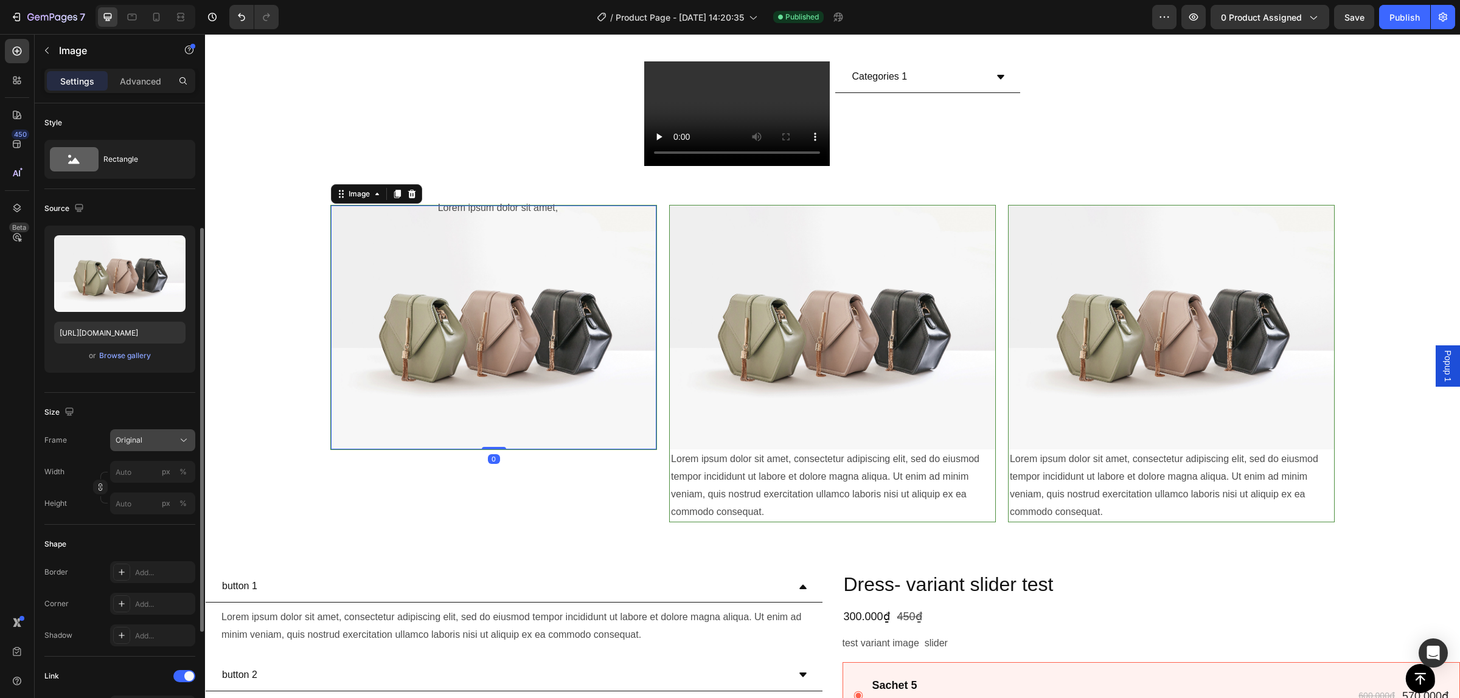
scroll to position [76, 0]
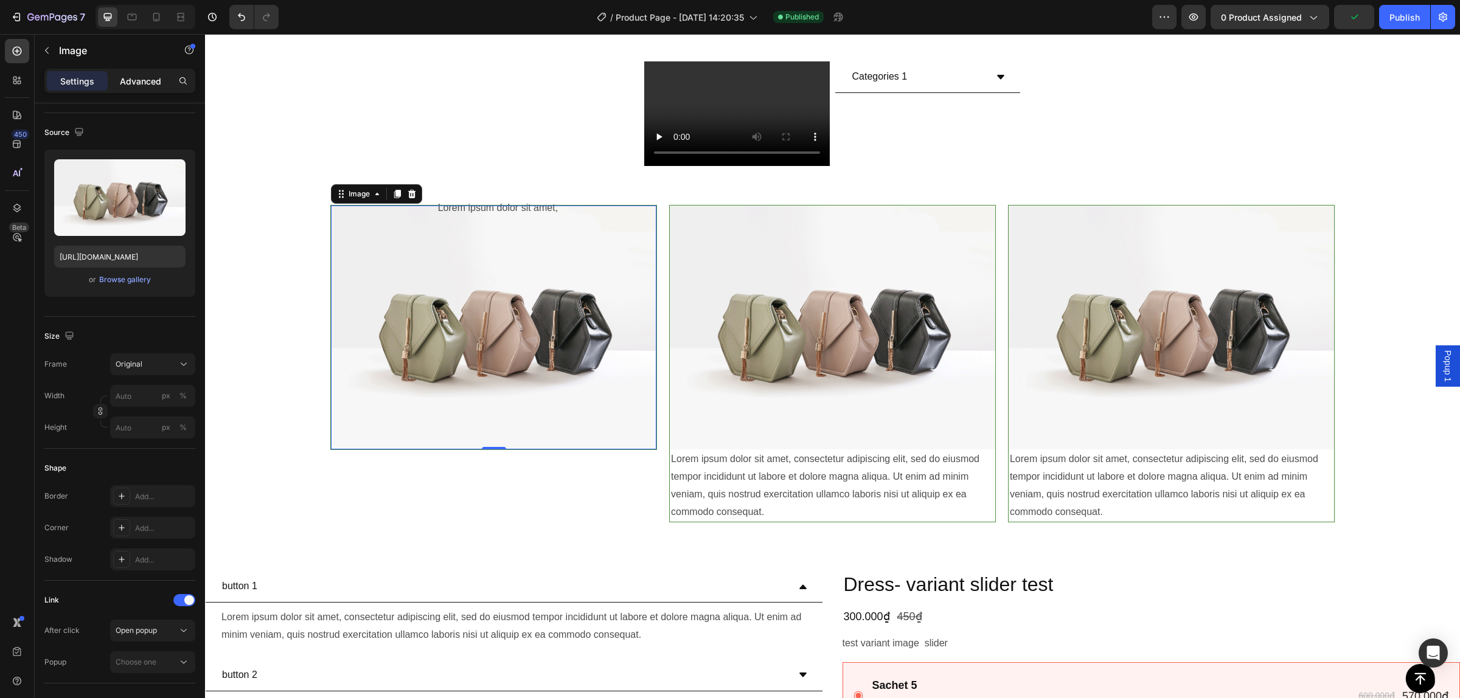
click at [146, 81] on p "Advanced" at bounding box center [140, 81] width 41 height 13
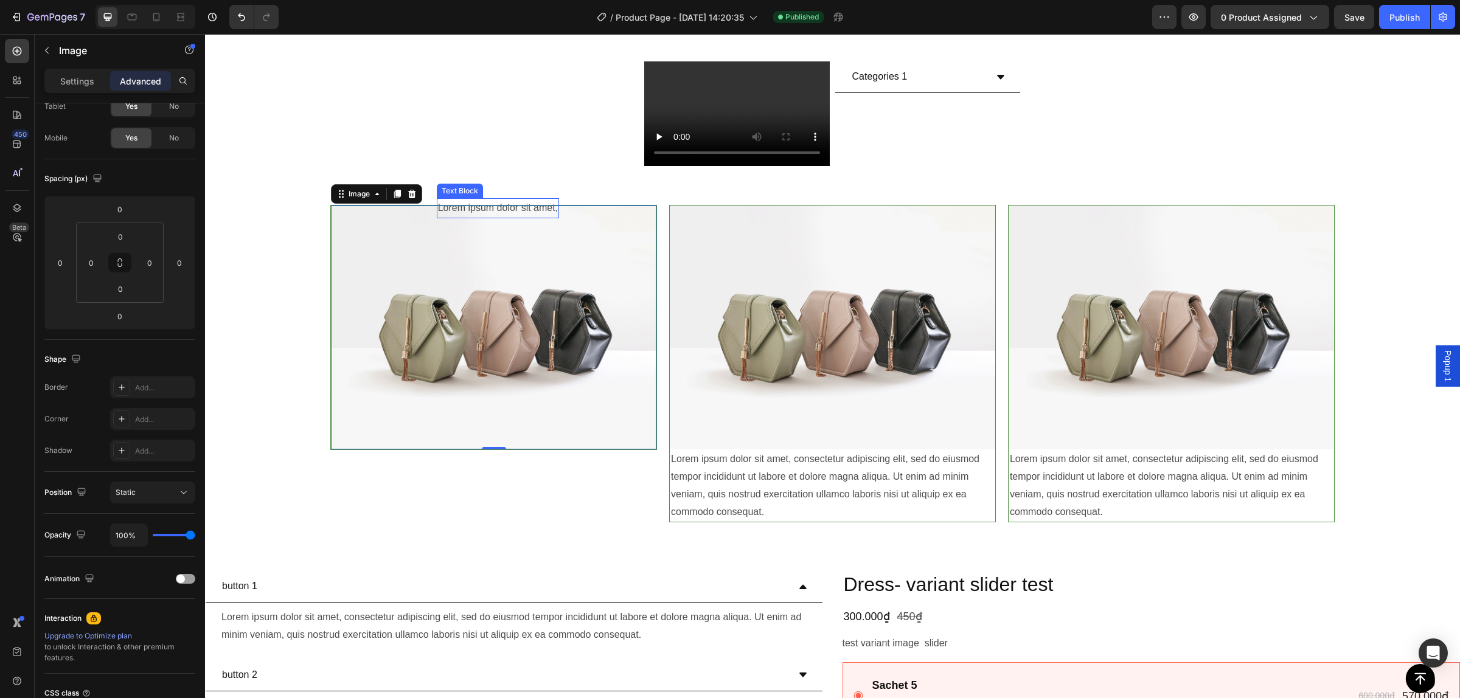
click at [470, 200] on p "Lorem ipsum dolor sit amet," at bounding box center [498, 209] width 120 height 18
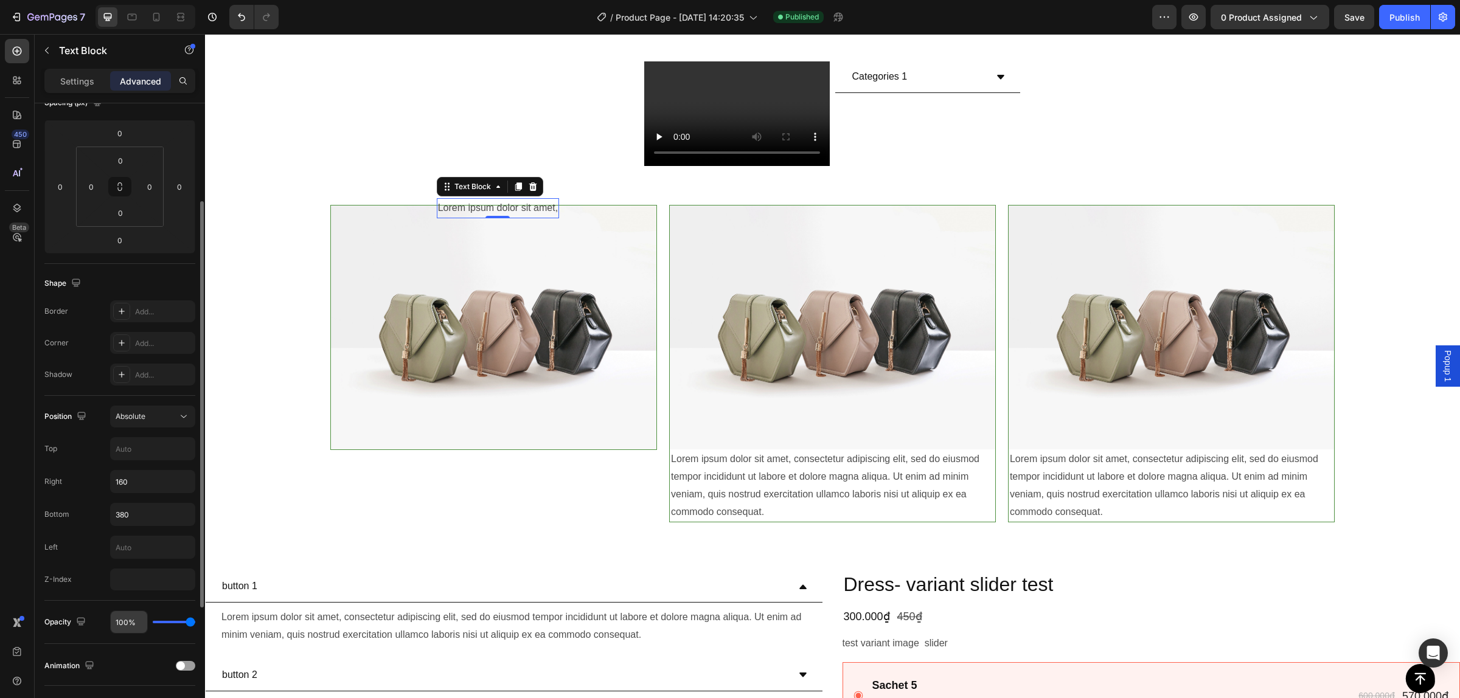
scroll to position [228, 0]
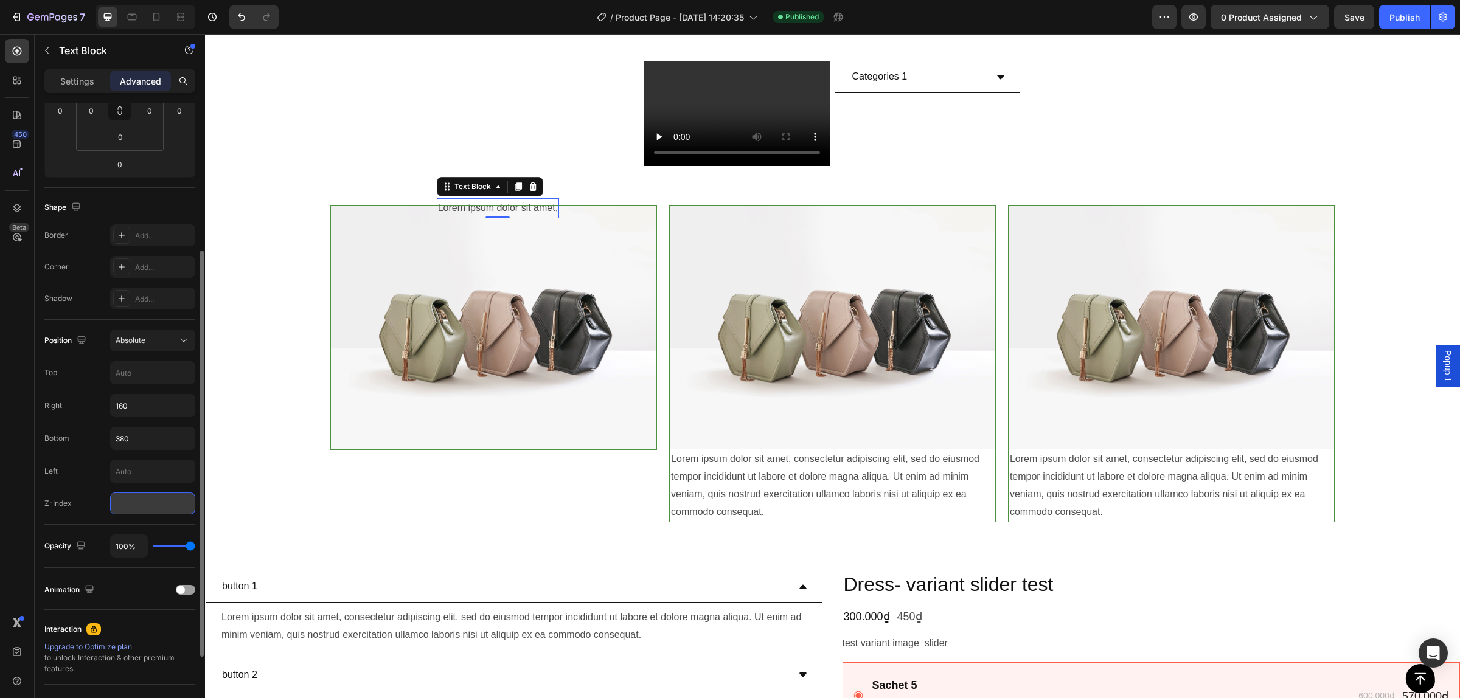
click at [150, 501] on input "number" at bounding box center [152, 504] width 85 height 22
type input "9"
click at [90, 462] on div "Left" at bounding box center [119, 471] width 151 height 23
click at [69, 77] on p "Settings" at bounding box center [77, 81] width 34 height 13
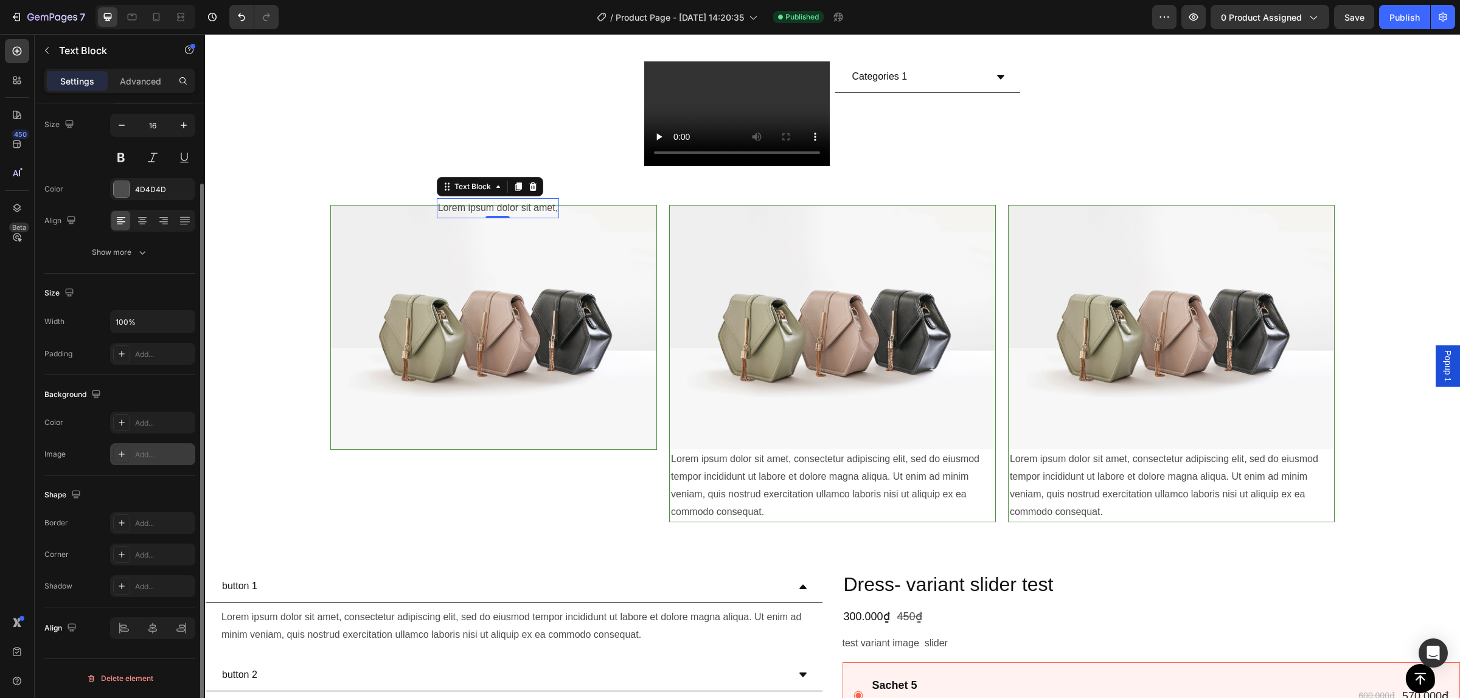
scroll to position [92, 0]
click at [144, 426] on div "Add..." at bounding box center [163, 422] width 57 height 11
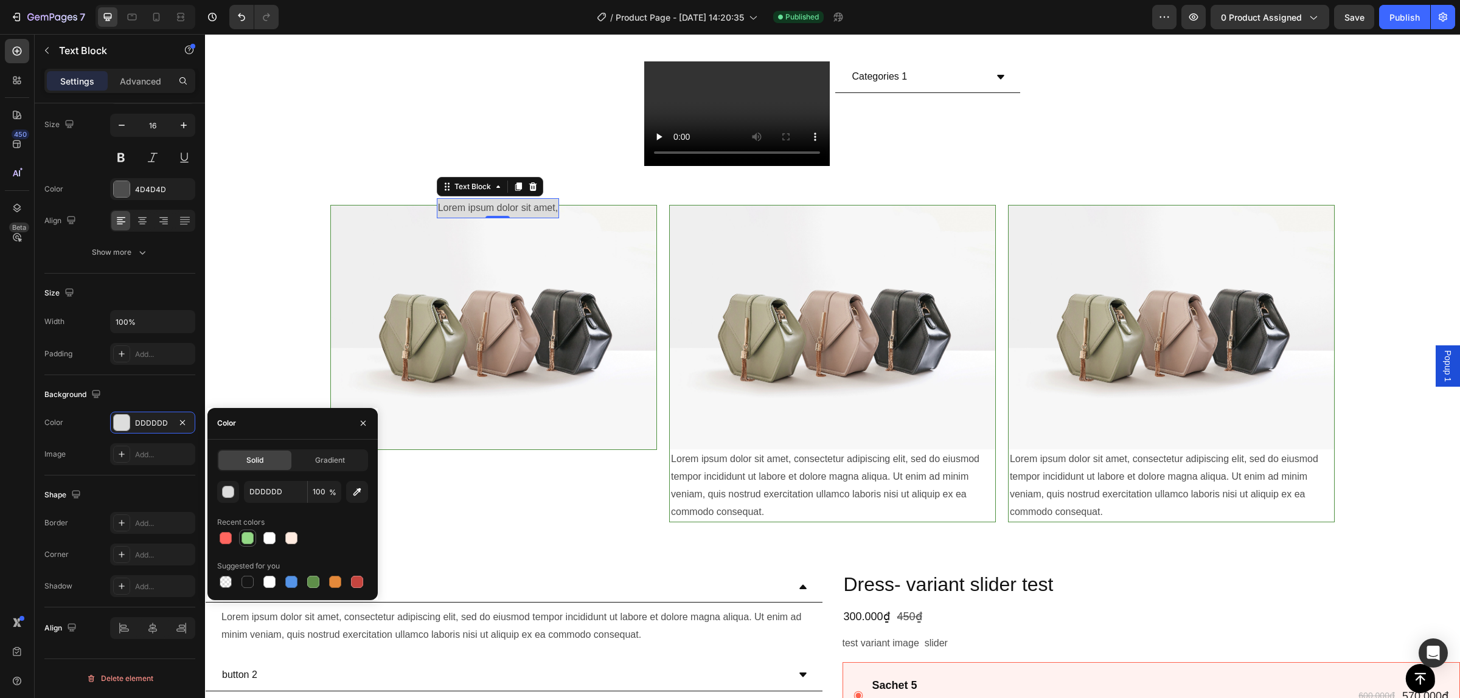
click at [243, 540] on div at bounding box center [248, 538] width 12 height 12
type input "94D886"
click at [631, 186] on div "Image Lorem ipsum dolor sit amet, Text Block 0 Row Image Lorem ipsum dolor sit …" at bounding box center [832, 369] width 1255 height 366
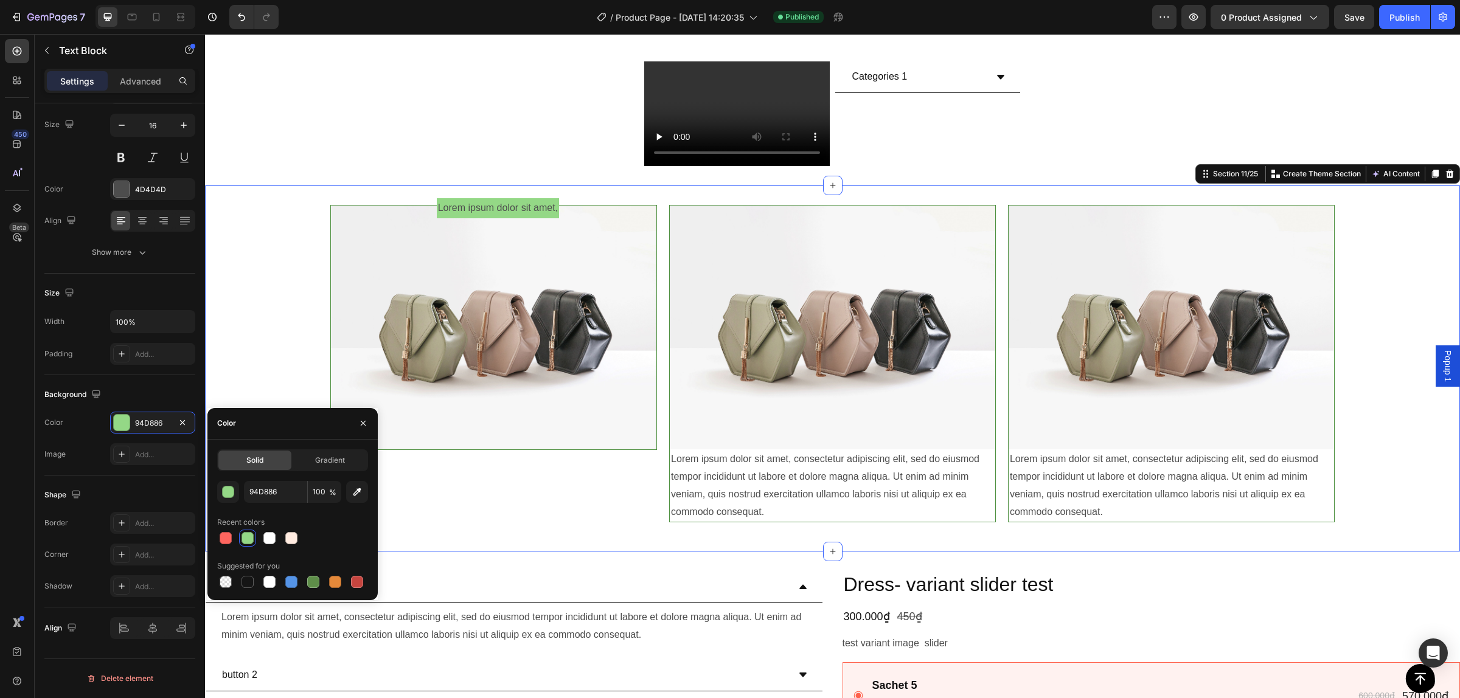
scroll to position [0, 0]
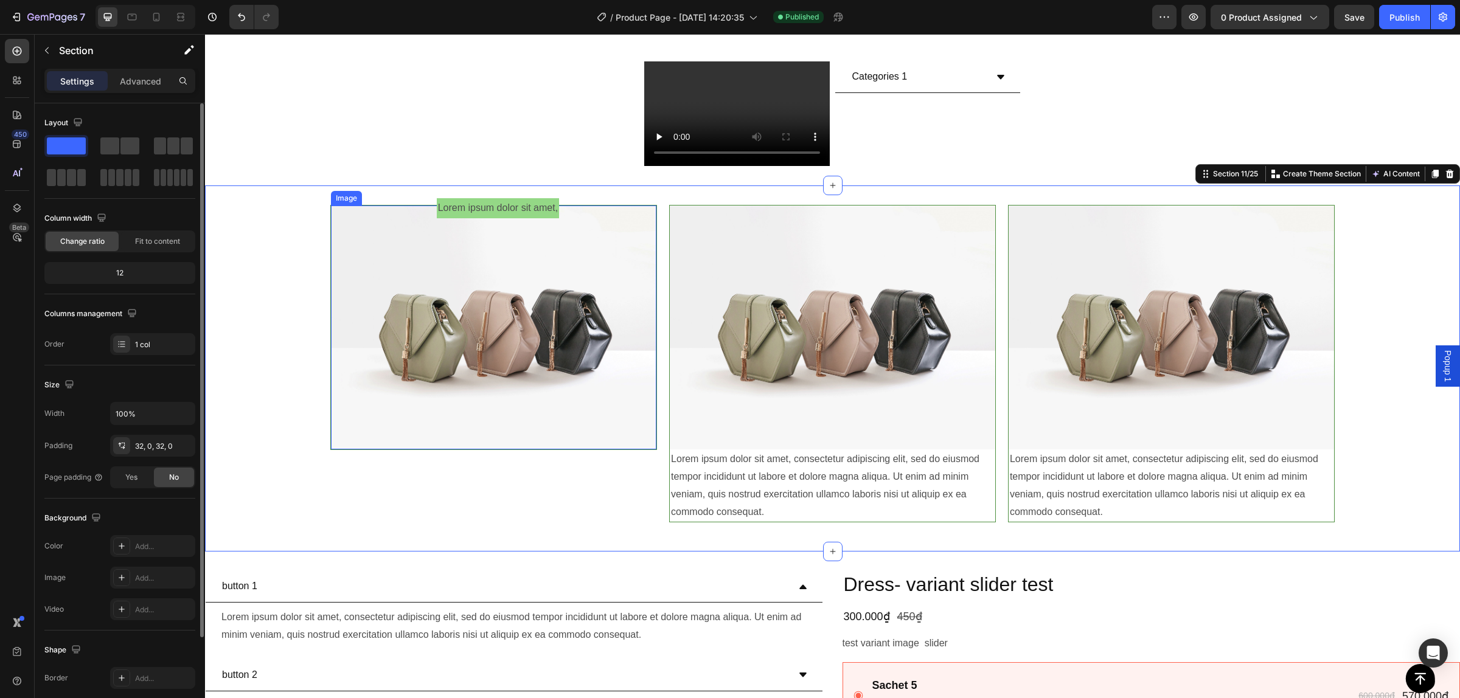
click at [497, 214] on img at bounding box center [493, 328] width 325 height 244
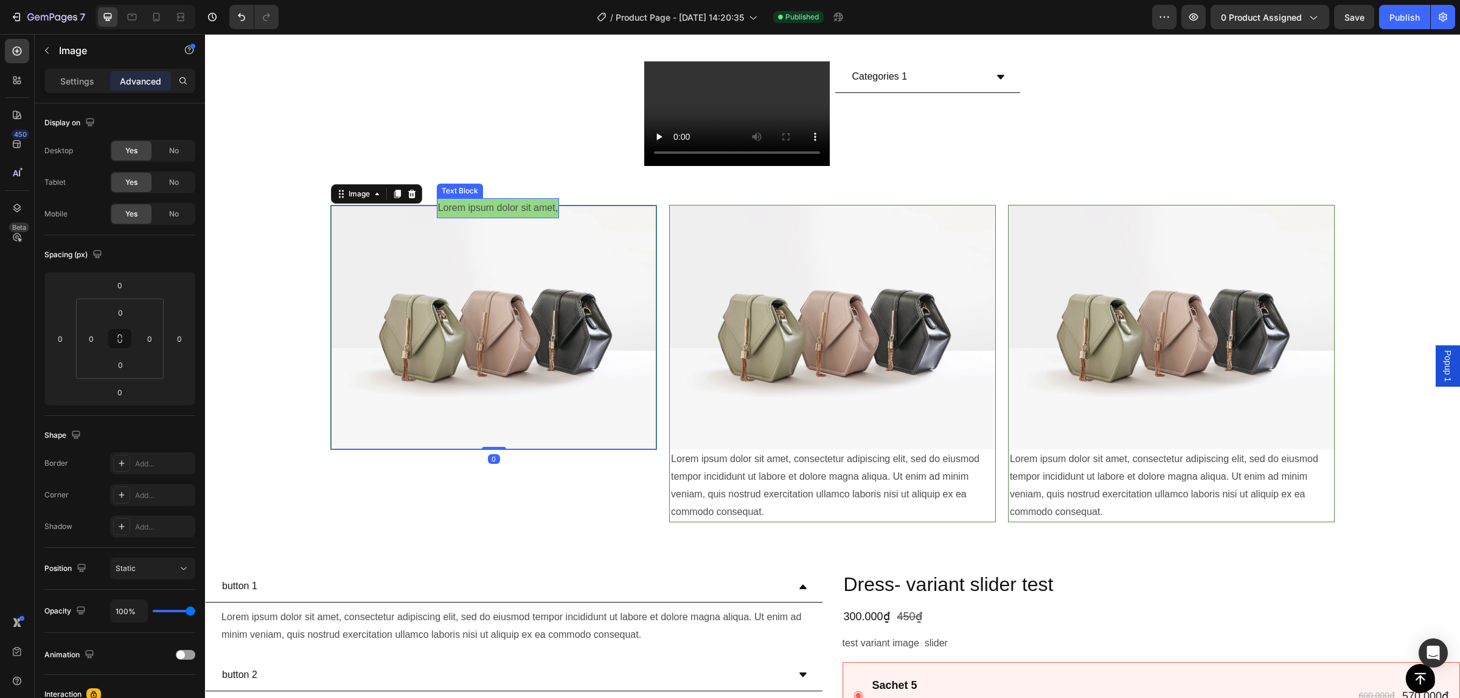
click at [507, 202] on p "Lorem ipsum dolor sit amet," at bounding box center [498, 209] width 120 height 18
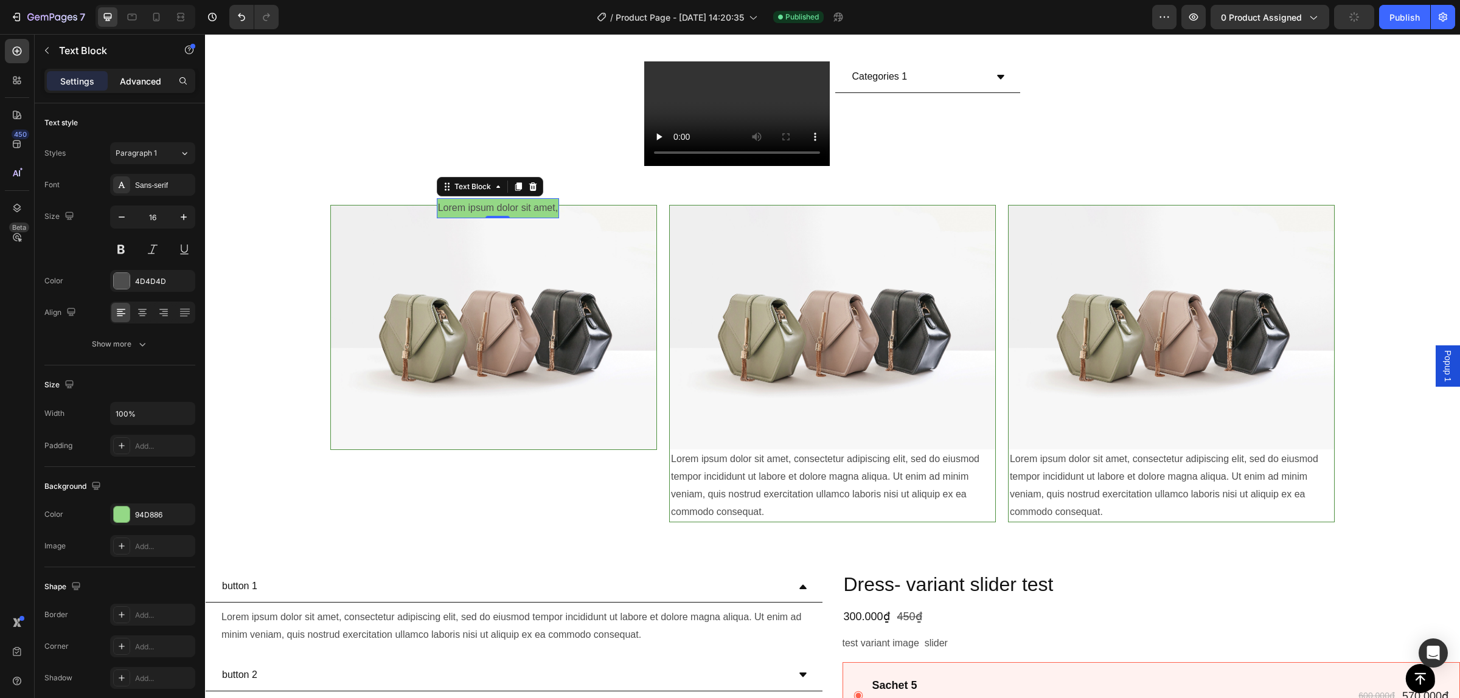
click at [142, 83] on p "Advanced" at bounding box center [140, 81] width 41 height 13
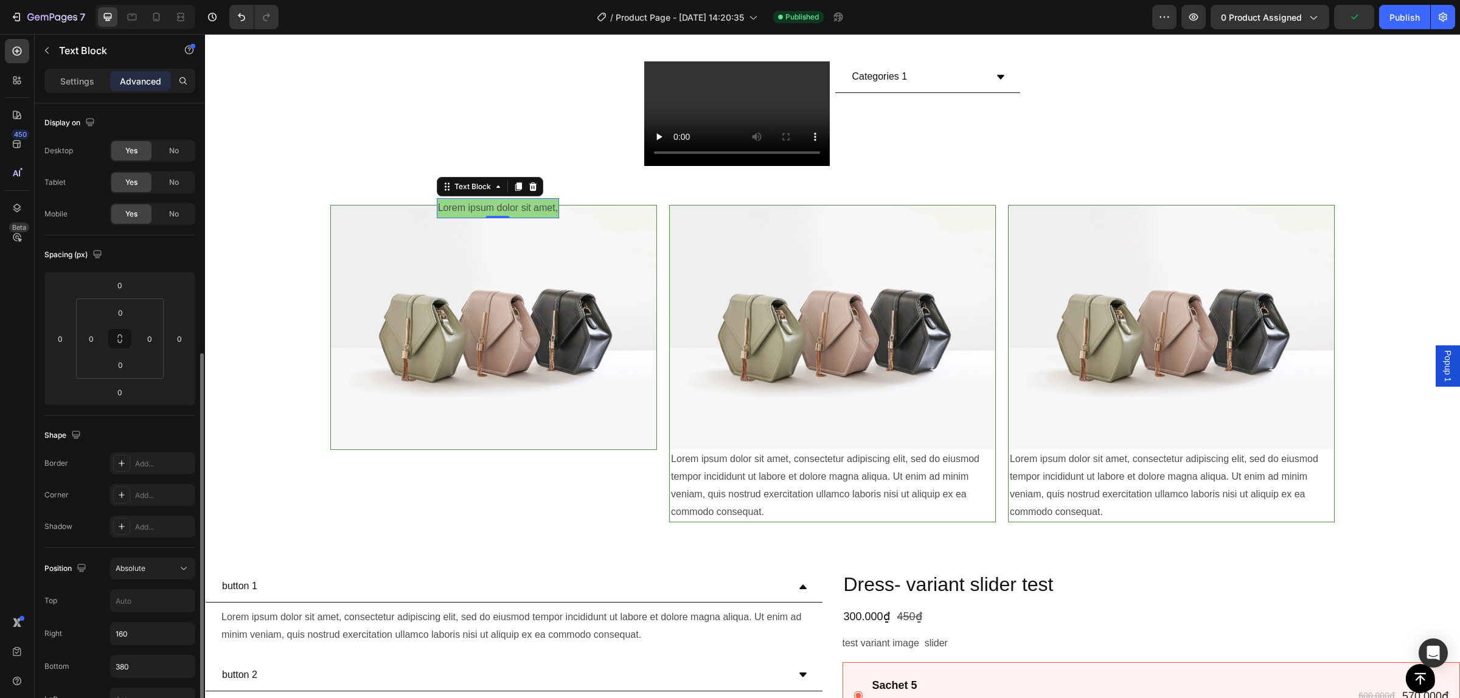
scroll to position [152, 0]
